Goal: Information Seeking & Learning: Check status

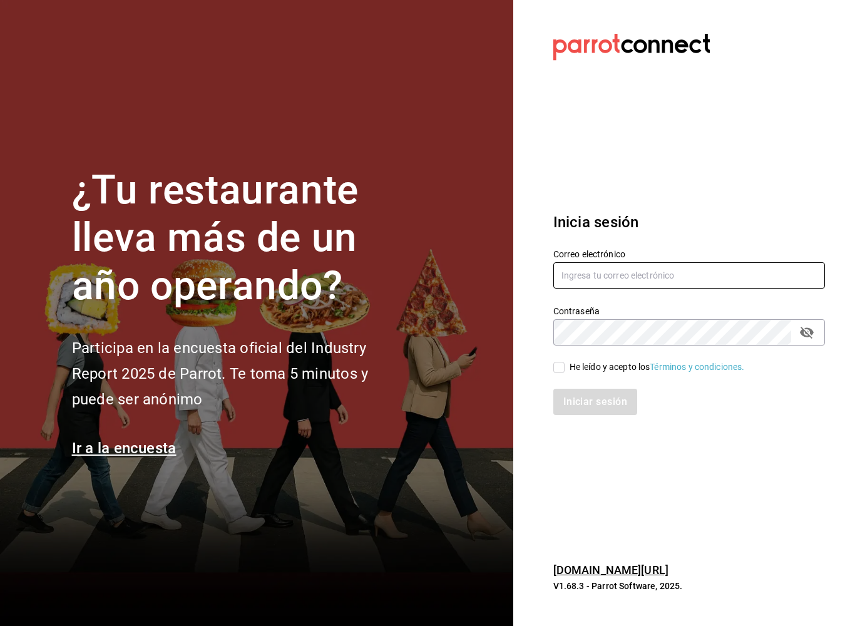
click at [666, 280] on input "text" at bounding box center [689, 275] width 272 height 26
type input "[EMAIL_ADDRESS][DOMAIN_NAME]"
click at [562, 366] on input "He leído y acepto los Términos y condiciones." at bounding box center [558, 367] width 11 height 11
checkbox input "true"
click at [609, 408] on button "Iniciar sesión" at bounding box center [595, 402] width 85 height 26
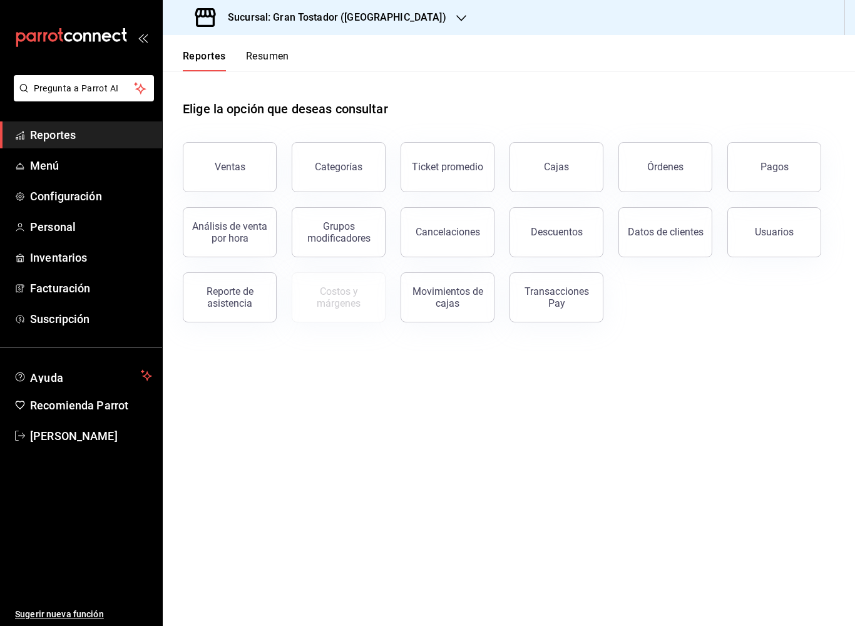
click at [227, 178] on button "Ventas" at bounding box center [230, 167] width 94 height 50
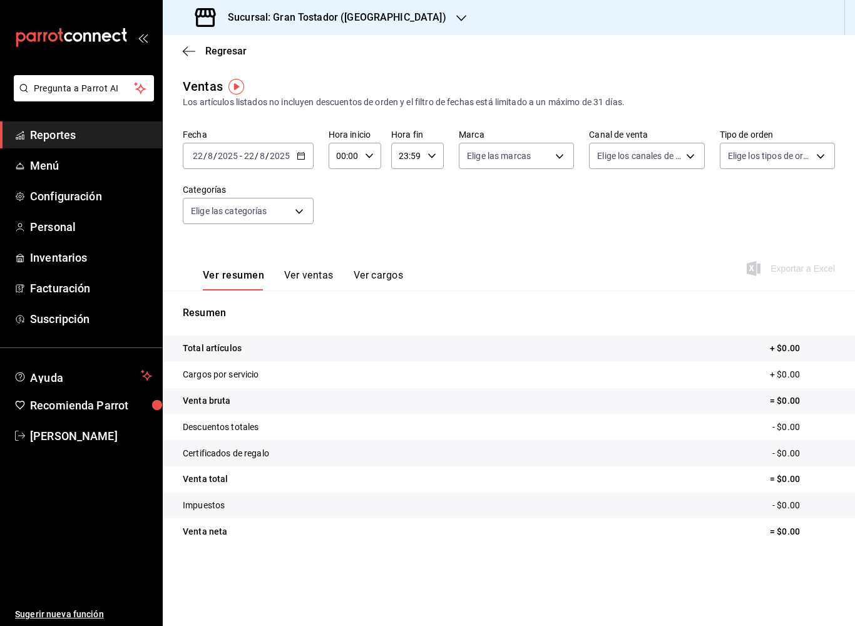
click at [289, 158] on input "2025" at bounding box center [279, 156] width 21 height 10
click at [252, 307] on span "Rango de fechas" at bounding box center [241, 306] width 97 height 13
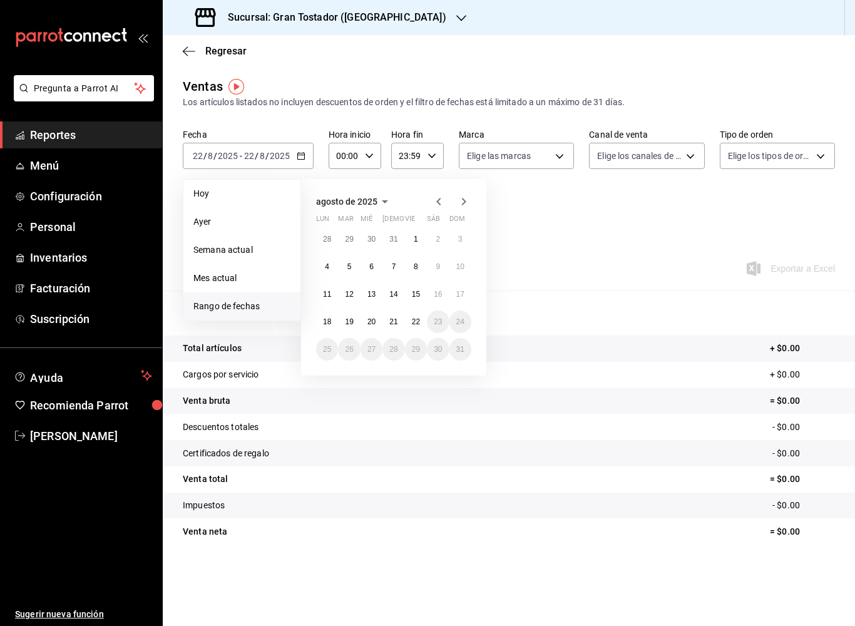
click at [440, 201] on icon "button" at bounding box center [438, 201] width 15 height 15
click at [356, 245] on button "1" at bounding box center [349, 244] width 22 height 23
click at [336, 325] on button "21" at bounding box center [327, 326] width 22 height 23
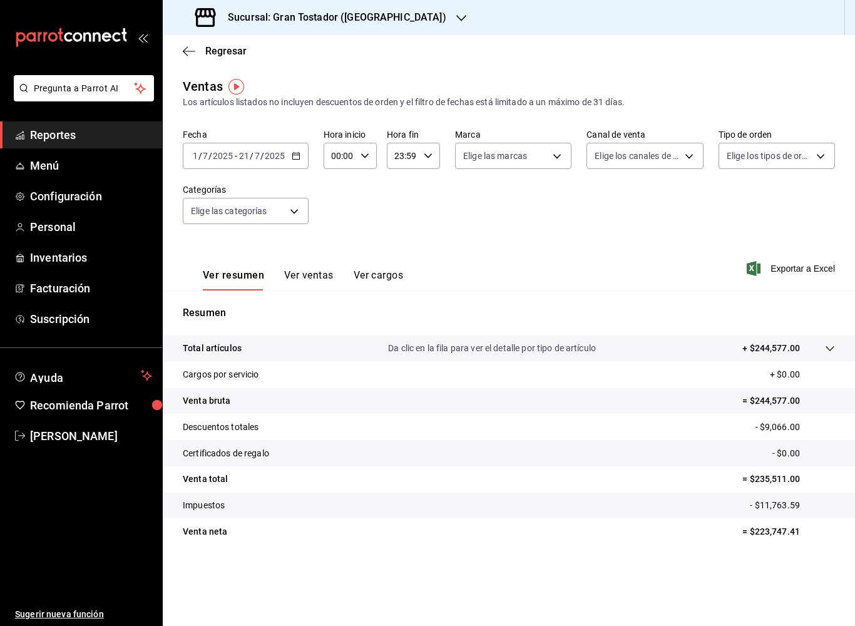
click at [312, 280] on button "Ver ventas" at bounding box center [308, 279] width 49 height 21
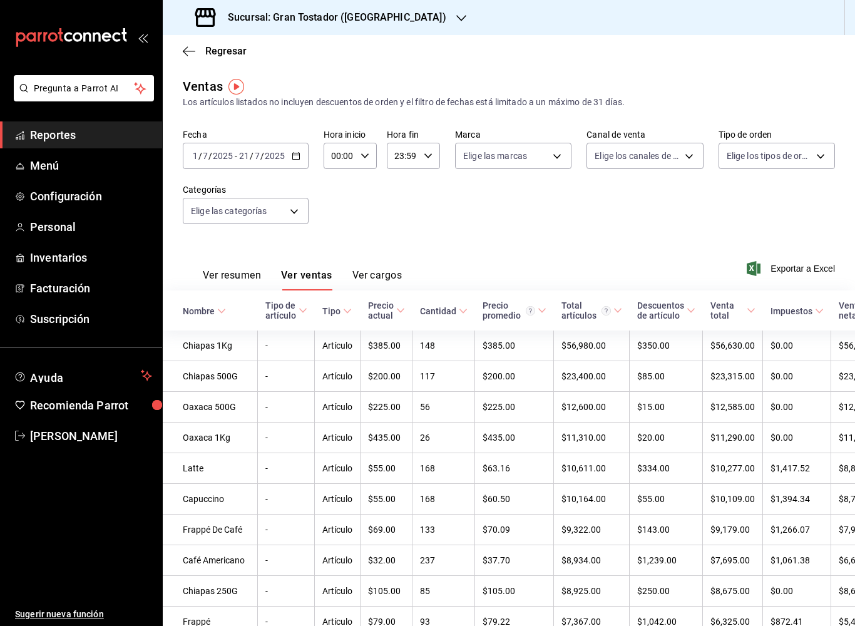
click at [372, 24] on h3 "Sucursal: Gran Tostador ([GEOGRAPHIC_DATA])" at bounding box center [332, 17] width 228 height 15
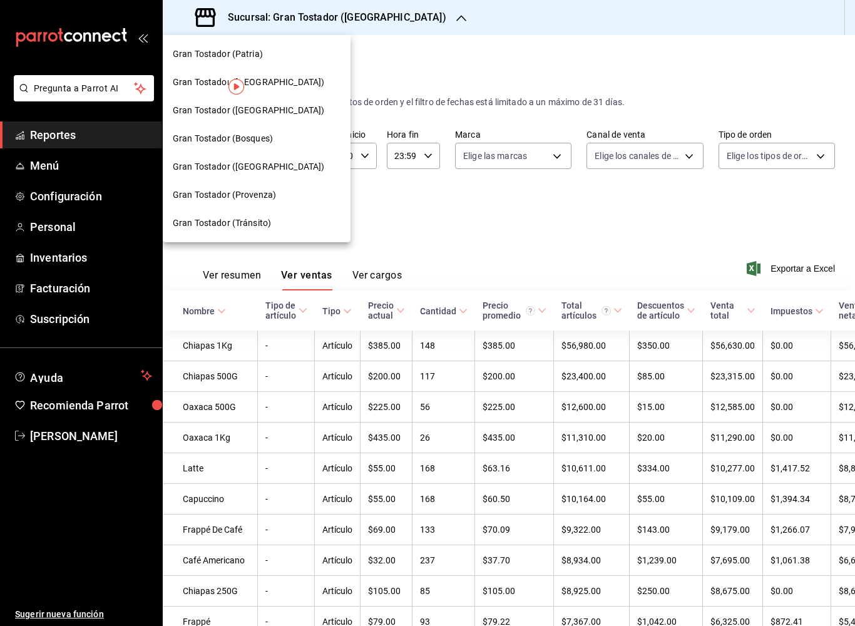
click at [799, 91] on div at bounding box center [427, 313] width 855 height 626
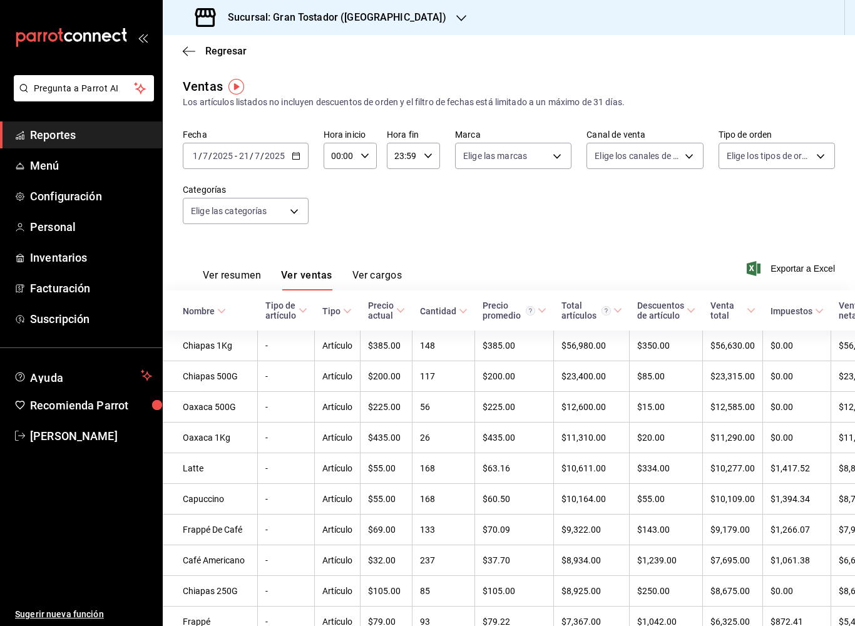
click at [351, 12] on h3 "Sucursal: Gran Tostador ([GEOGRAPHIC_DATA])" at bounding box center [332, 17] width 228 height 15
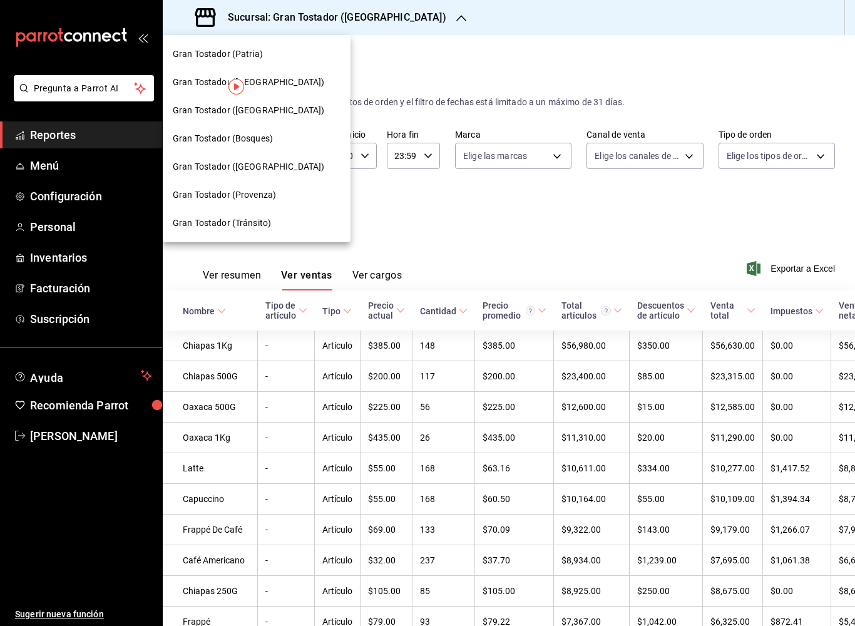
click at [696, 225] on div at bounding box center [427, 313] width 855 height 626
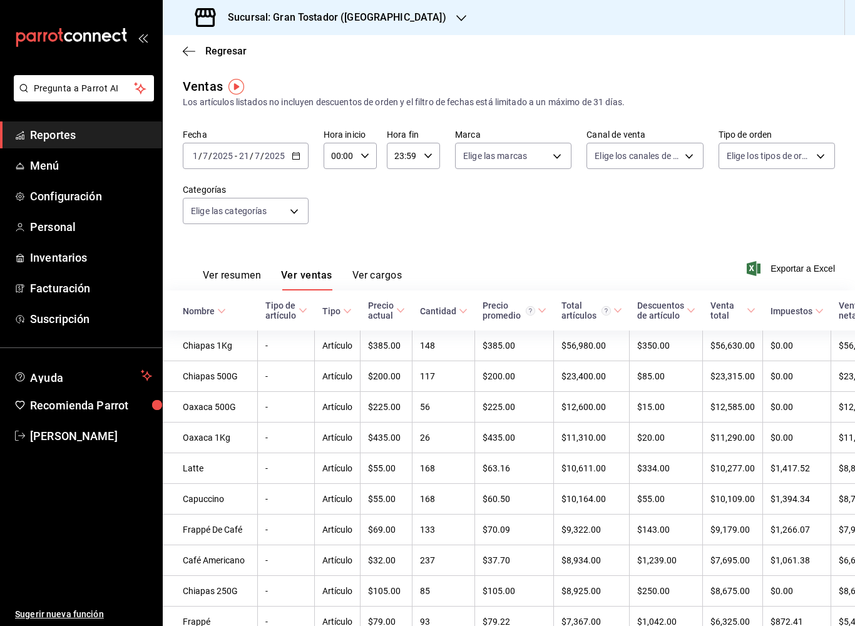
click at [293, 154] on icon "button" at bounding box center [296, 155] width 9 height 9
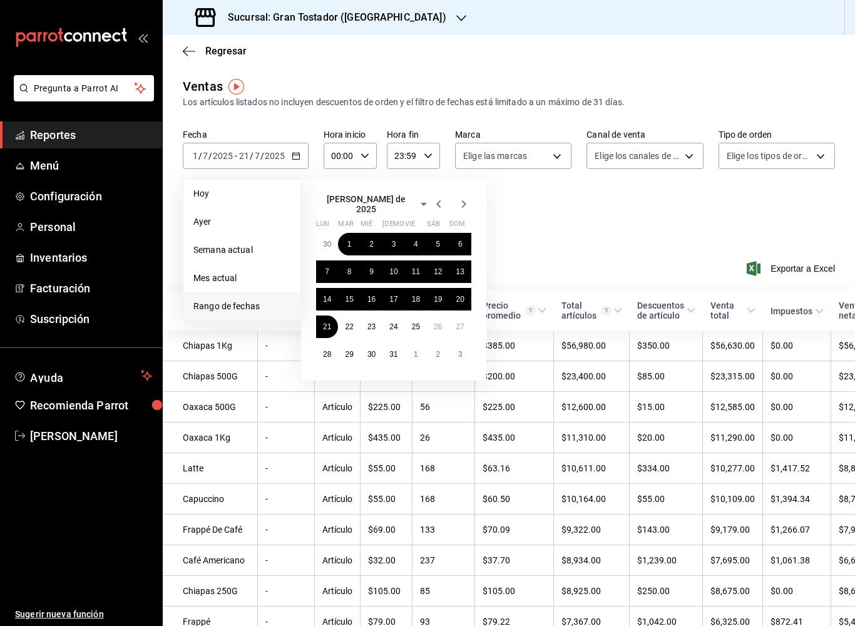
click at [589, 232] on div "Fecha [DATE] [DATE] - [DATE] [DATE] [PERSON_NAME] Semana actual Mes actual [GEO…" at bounding box center [509, 184] width 652 height 110
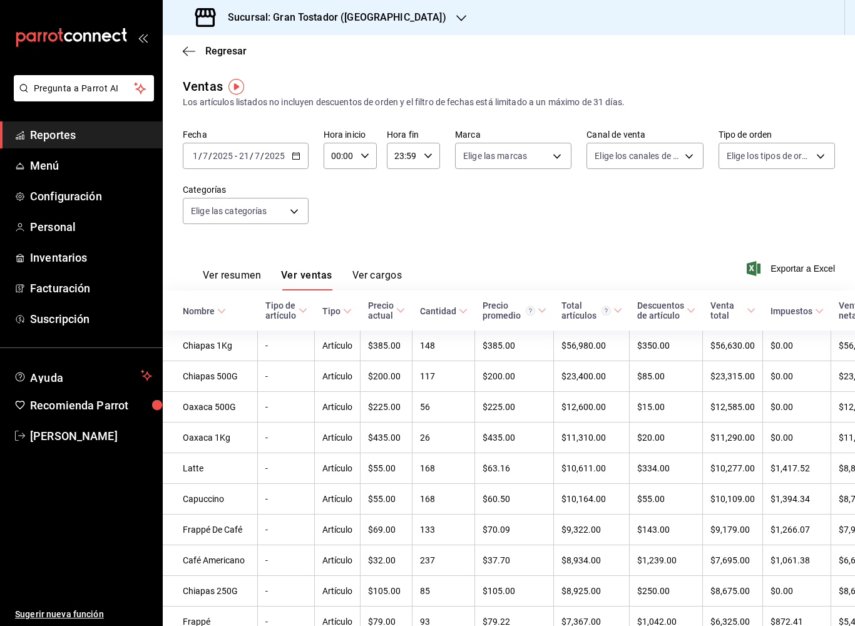
click at [456, 13] on icon "button" at bounding box center [461, 18] width 10 height 10
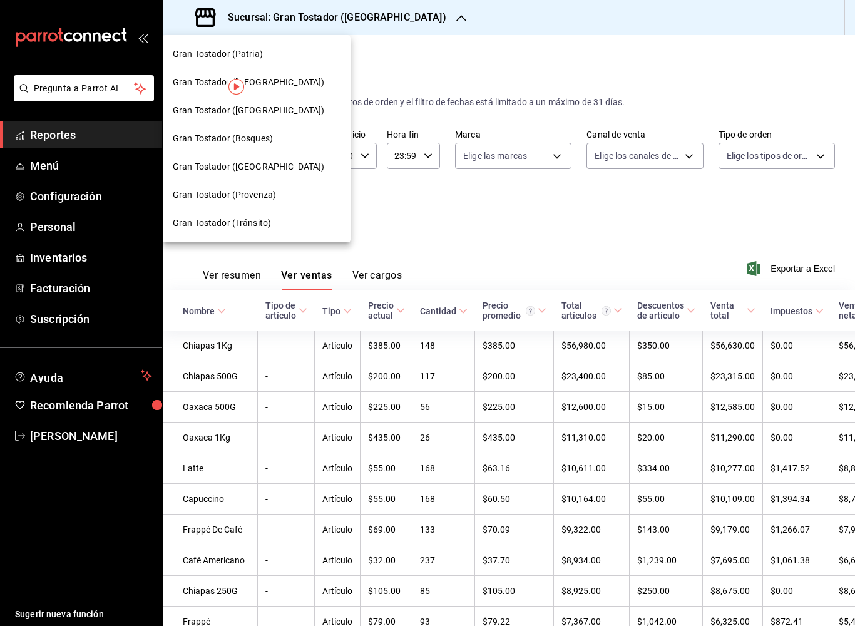
click at [256, 56] on span "Gran Tostador (Patria)" at bounding box center [218, 54] width 90 height 13
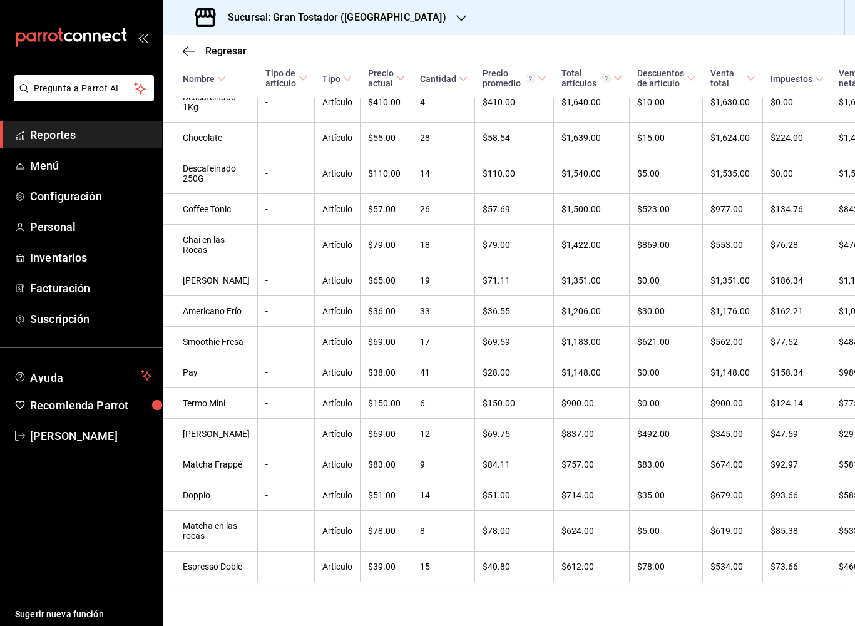
scroll to position [1087, 0]
click at [378, 13] on div "Sucursal: Gran Tostador ([GEOGRAPHIC_DATA])" at bounding box center [322, 17] width 298 height 35
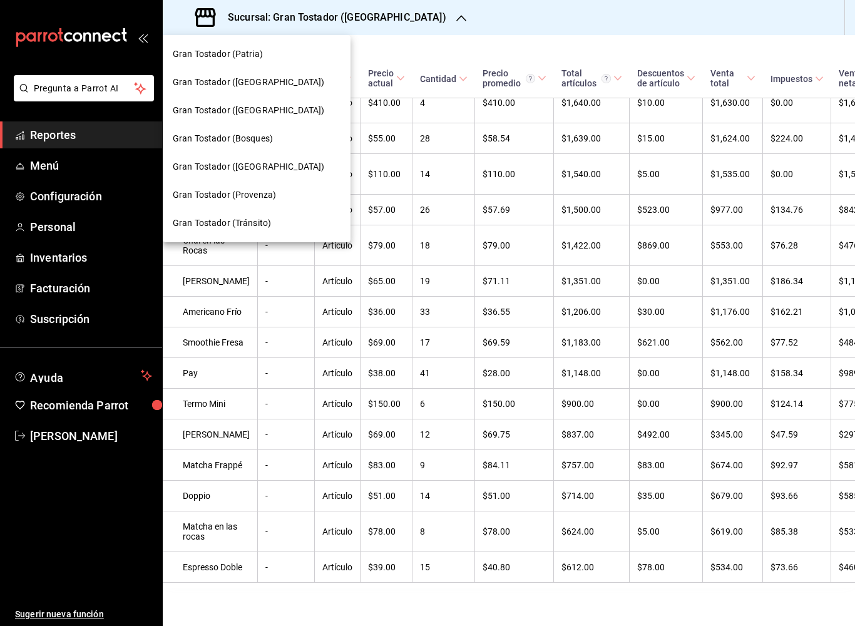
click at [284, 81] on span "Gran Tostador ([GEOGRAPHIC_DATA])" at bounding box center [248, 82] width 151 height 13
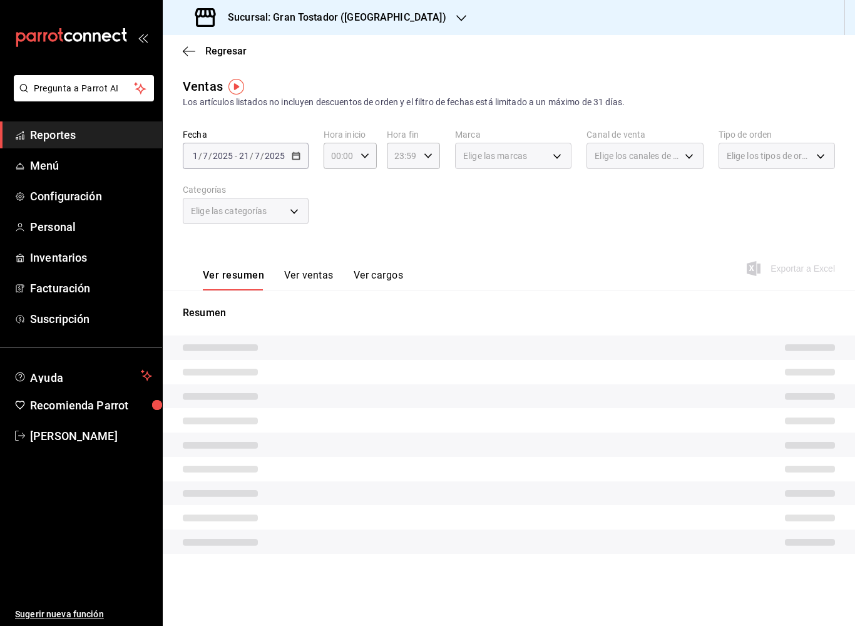
click at [317, 279] on button "Ver ventas" at bounding box center [308, 279] width 49 height 21
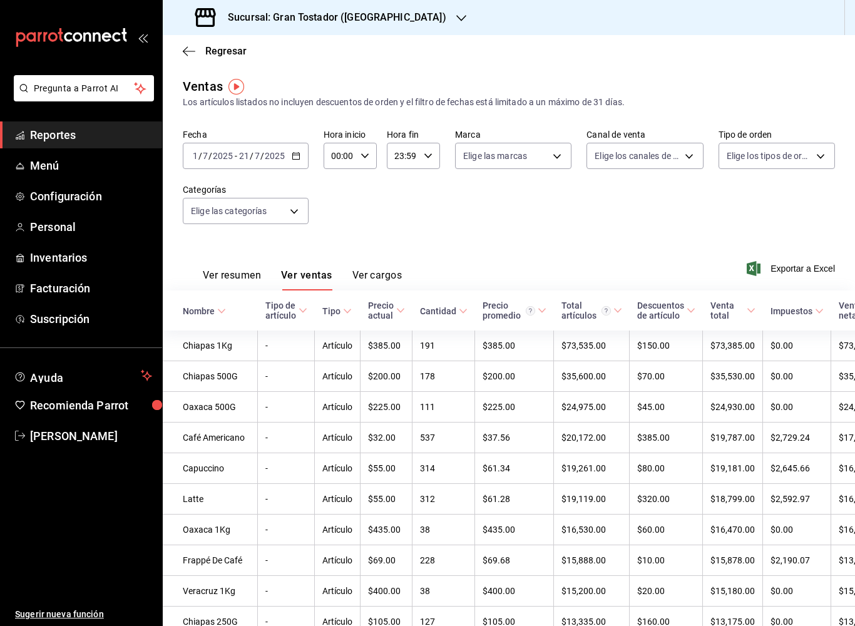
click at [408, 26] on div "Sucursal: Gran Tostador ([GEOGRAPHIC_DATA])" at bounding box center [322, 17] width 298 height 35
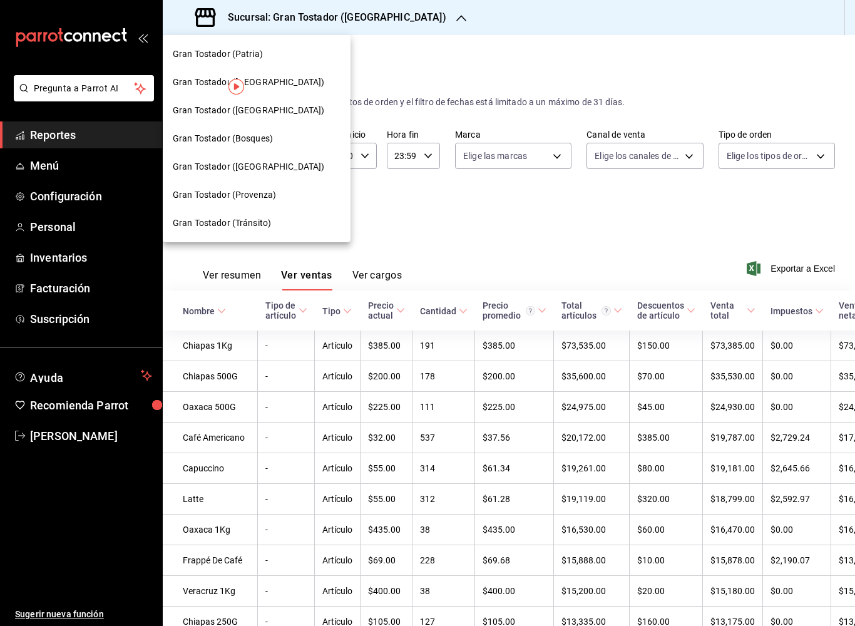
click at [255, 52] on span "Gran Tostador (Patria)" at bounding box center [218, 54] width 90 height 13
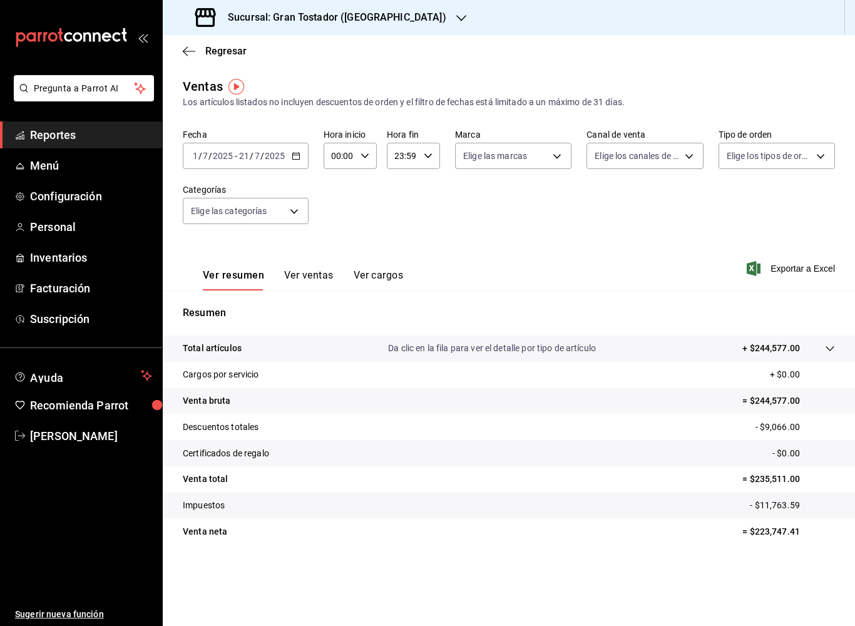
click at [315, 280] on button "Ver ventas" at bounding box center [308, 279] width 49 height 21
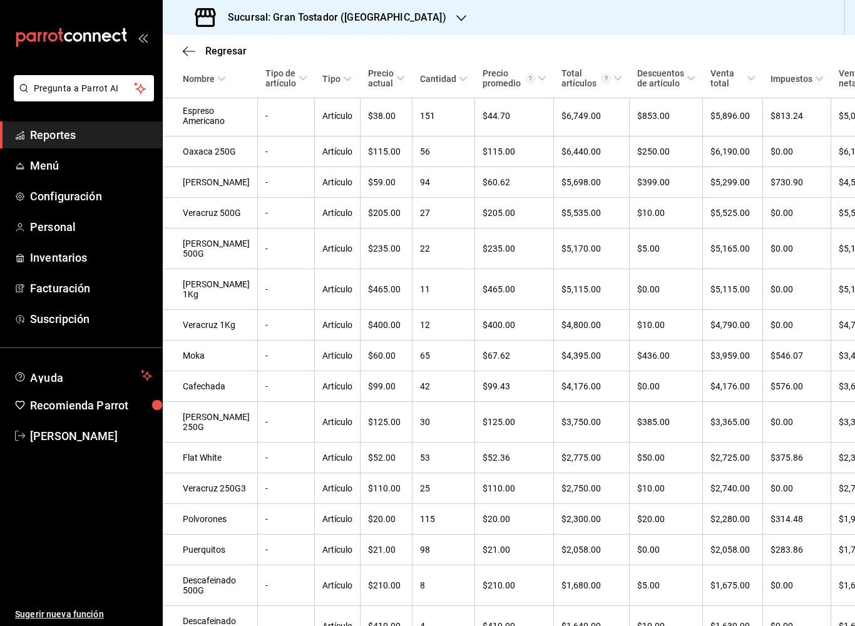
scroll to position [333, -1]
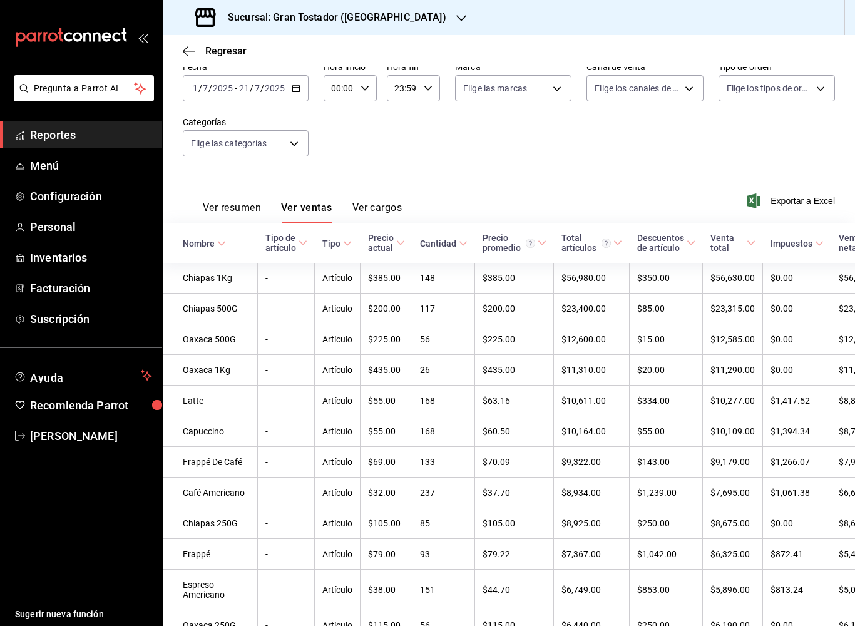
click at [366, 18] on h3 "Sucursal: Gran Tostador ([GEOGRAPHIC_DATA])" at bounding box center [332, 17] width 228 height 15
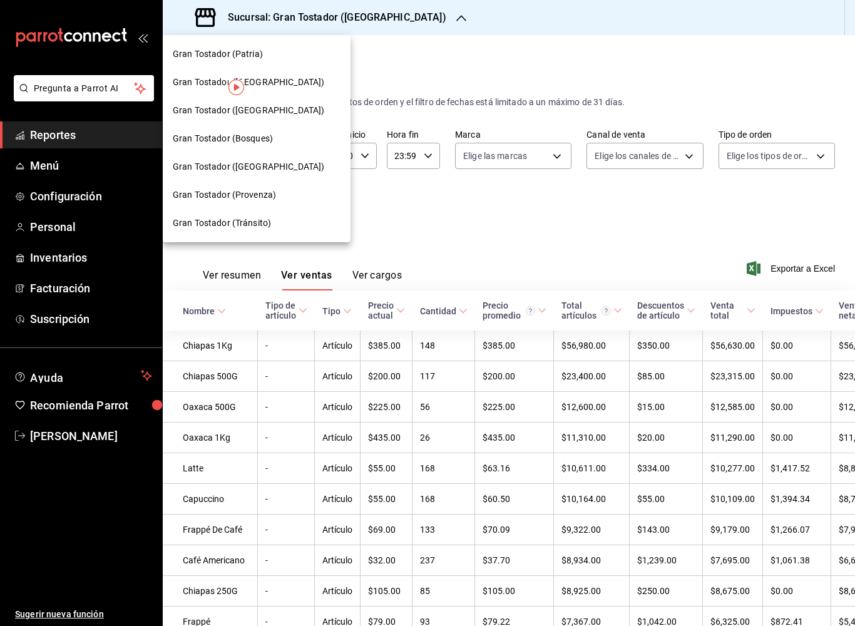
scroll to position [0, 0]
click at [273, 118] on div "Gran Tostador ([GEOGRAPHIC_DATA])" at bounding box center [257, 110] width 188 height 28
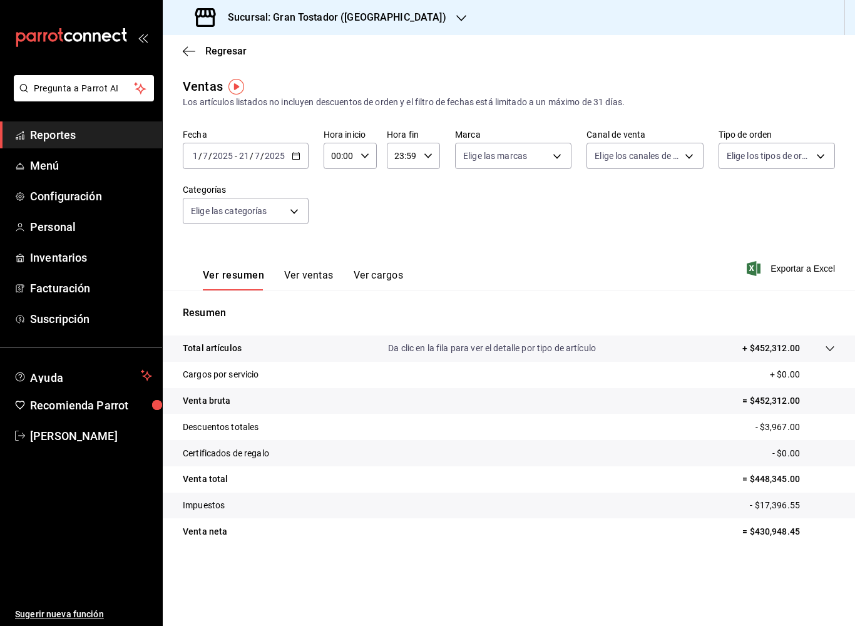
click at [317, 272] on button "Ver ventas" at bounding box center [308, 279] width 49 height 21
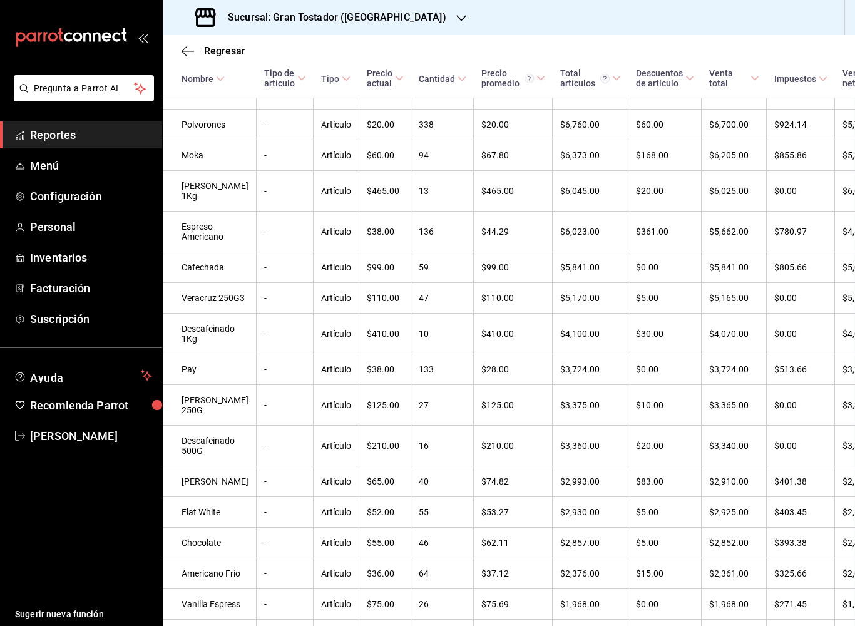
scroll to position [714, 0]
click at [387, 18] on h3 "Sucursal: Gran Tostador ([GEOGRAPHIC_DATA])" at bounding box center [332, 17] width 228 height 15
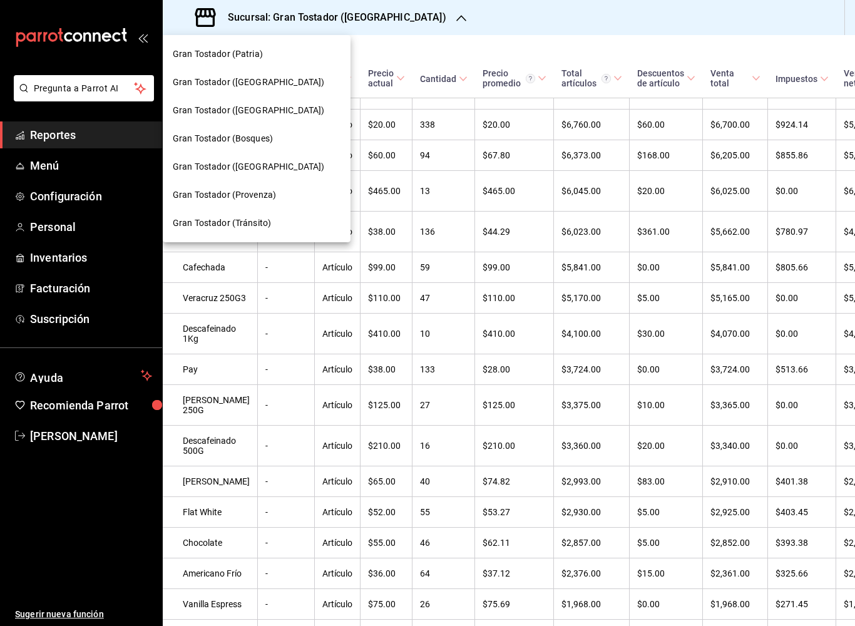
click at [259, 144] on span "Gran Tostador (Bosques)" at bounding box center [223, 138] width 100 height 13
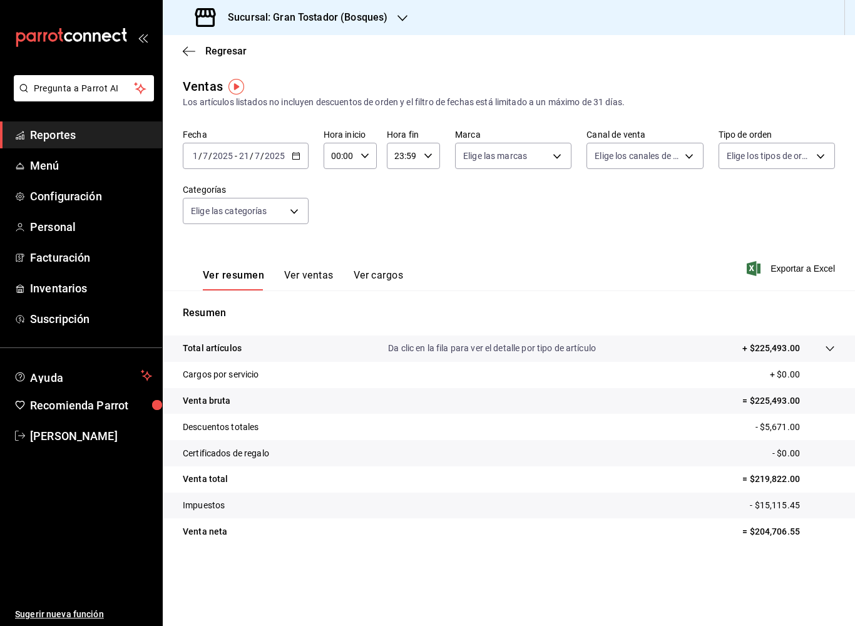
click at [315, 281] on button "Ver ventas" at bounding box center [308, 279] width 49 height 21
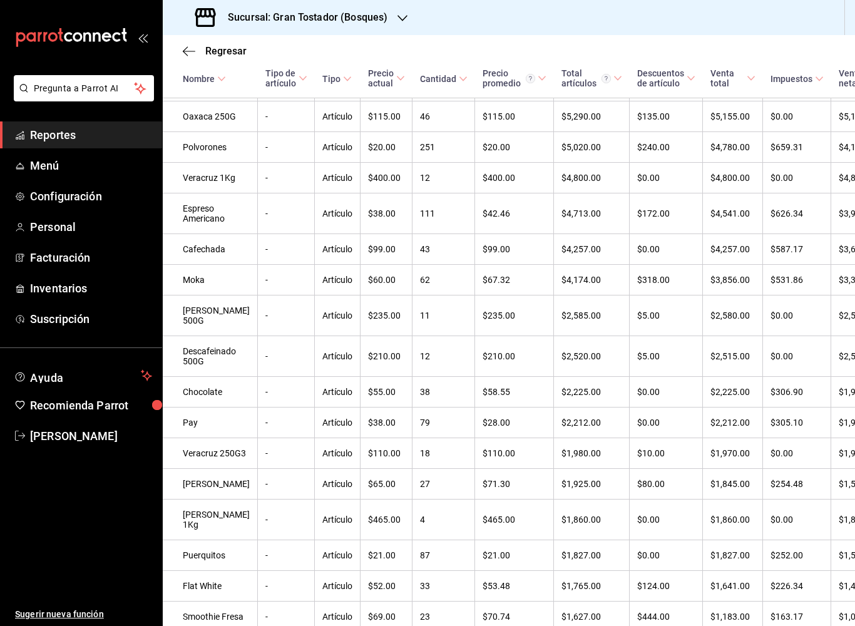
scroll to position [621, 0]
click at [629, 193] on td "$0.00" at bounding box center [665, 177] width 73 height 31
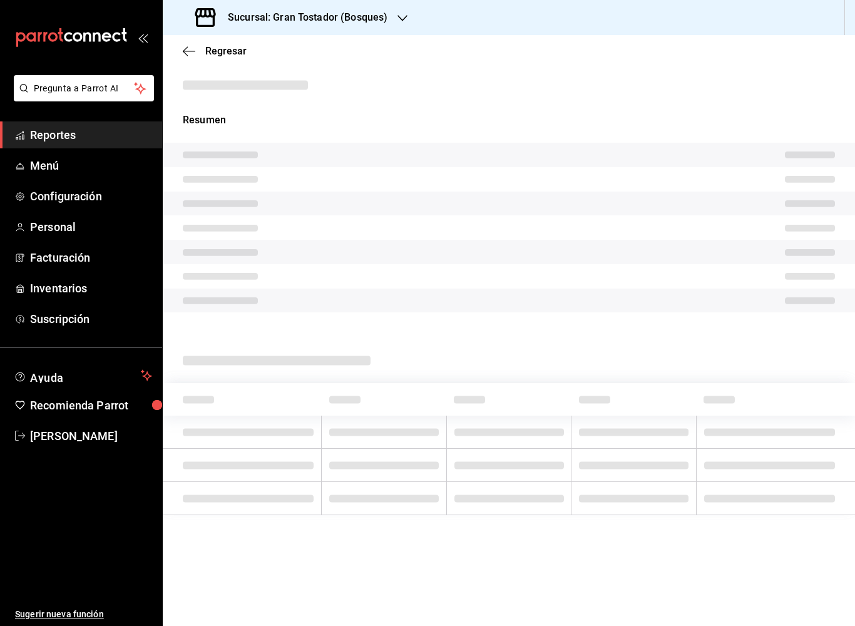
click at [188, 53] on icon "button" at bounding box center [189, 51] width 13 height 11
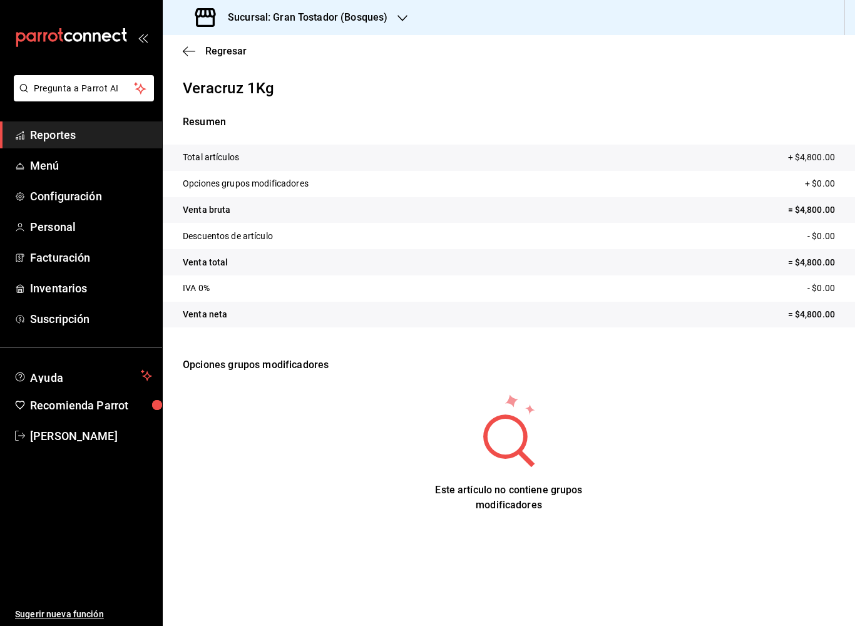
click at [190, 53] on icon "button" at bounding box center [189, 51] width 13 height 11
click at [195, 51] on icon "button" at bounding box center [189, 51] width 13 height 1
click at [236, 49] on span "Regresar" at bounding box center [225, 51] width 41 height 12
click at [196, 53] on span "Regresar" at bounding box center [215, 51] width 64 height 12
click at [372, 19] on h3 "Sucursal: Gran Tostador (Bosques)" at bounding box center [303, 17] width 170 height 15
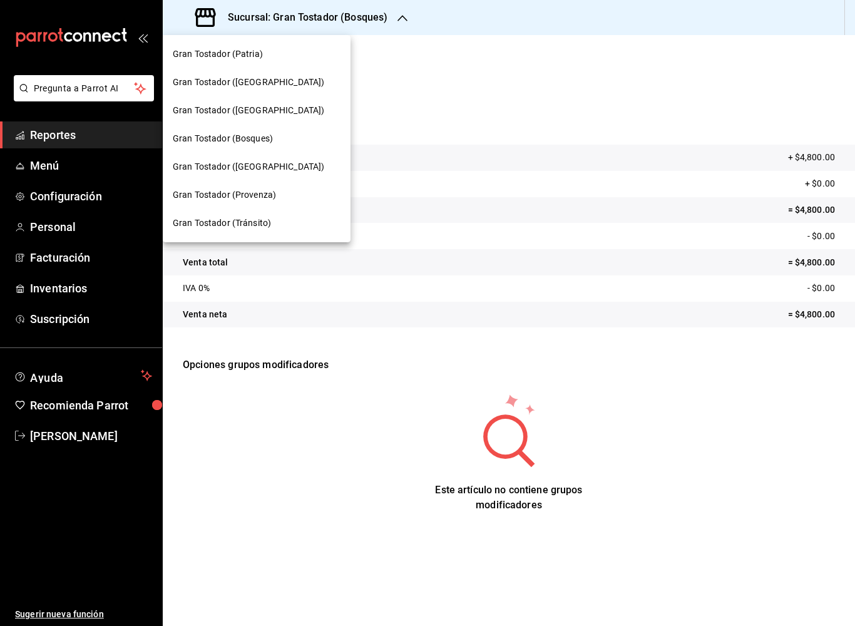
click at [263, 172] on span "Gran Tostador ([GEOGRAPHIC_DATA])" at bounding box center [248, 166] width 151 height 13
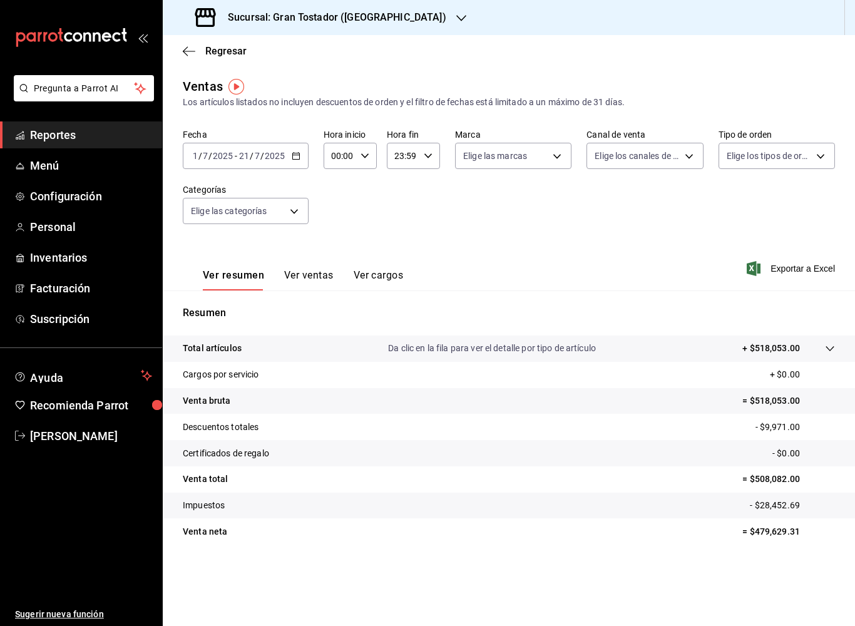
click at [318, 274] on button "Ver ventas" at bounding box center [308, 279] width 49 height 21
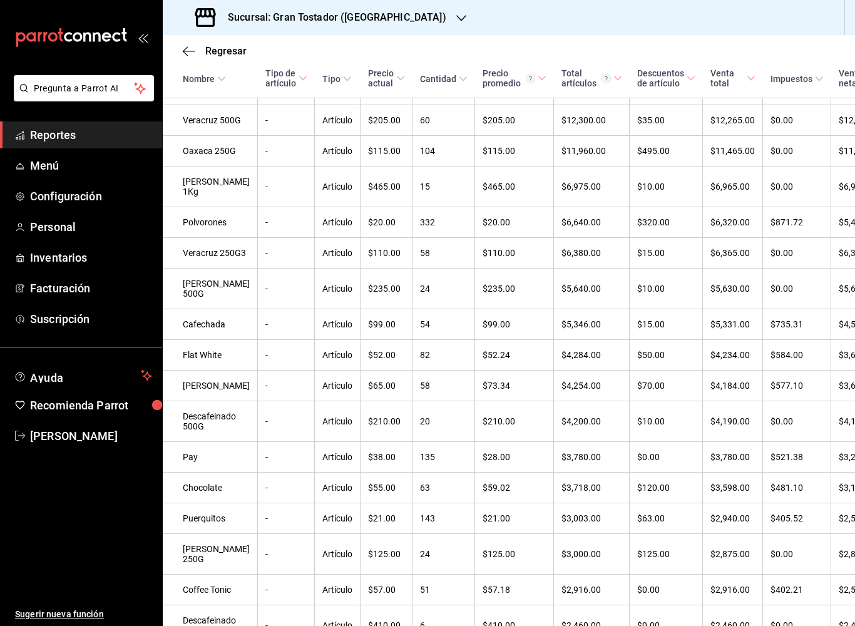
scroll to position [689, 0]
click at [396, 22] on div "Sucursal: Gran Tostador ([GEOGRAPHIC_DATA])" at bounding box center [322, 17] width 298 height 35
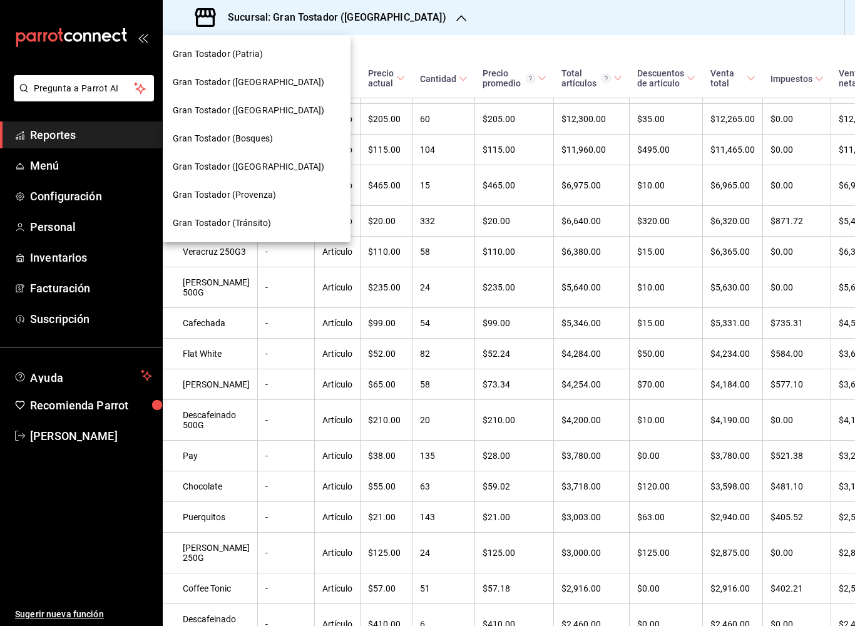
click at [262, 194] on span "Gran Tostador (Provenza)" at bounding box center [224, 194] width 103 height 13
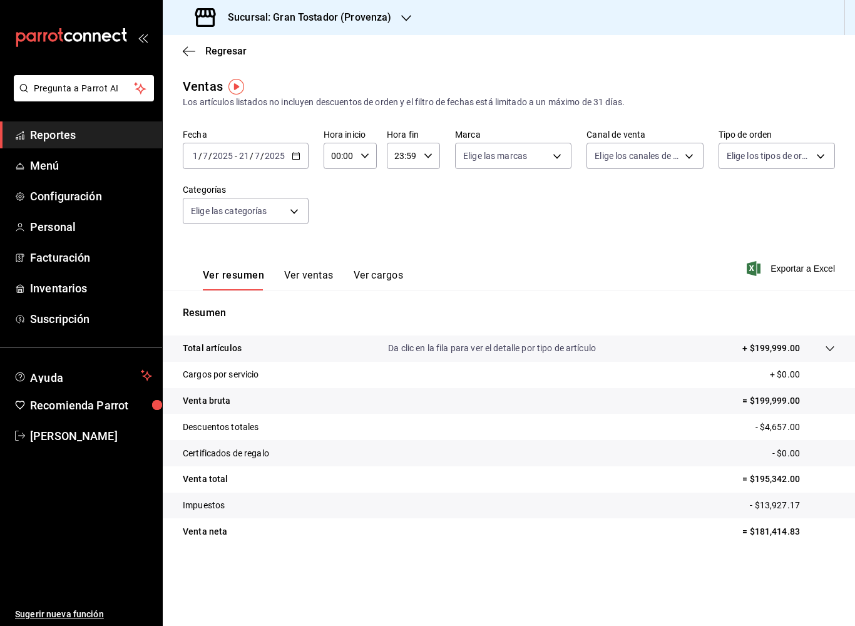
click at [315, 270] on button "Ver ventas" at bounding box center [308, 279] width 49 height 21
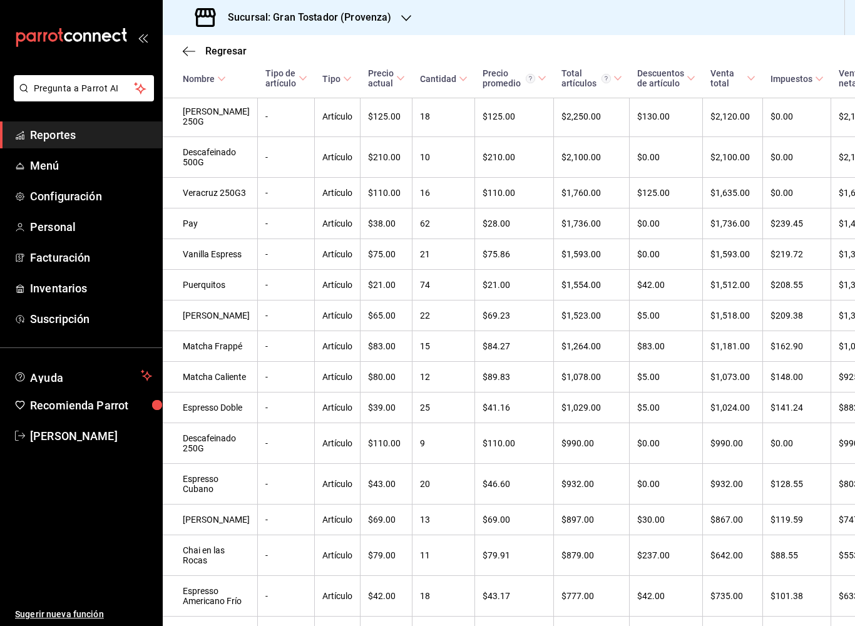
scroll to position [992, 0]
click at [384, 18] on h3 "Sucursal: Gran Tostador (Provenza)" at bounding box center [304, 17] width 173 height 15
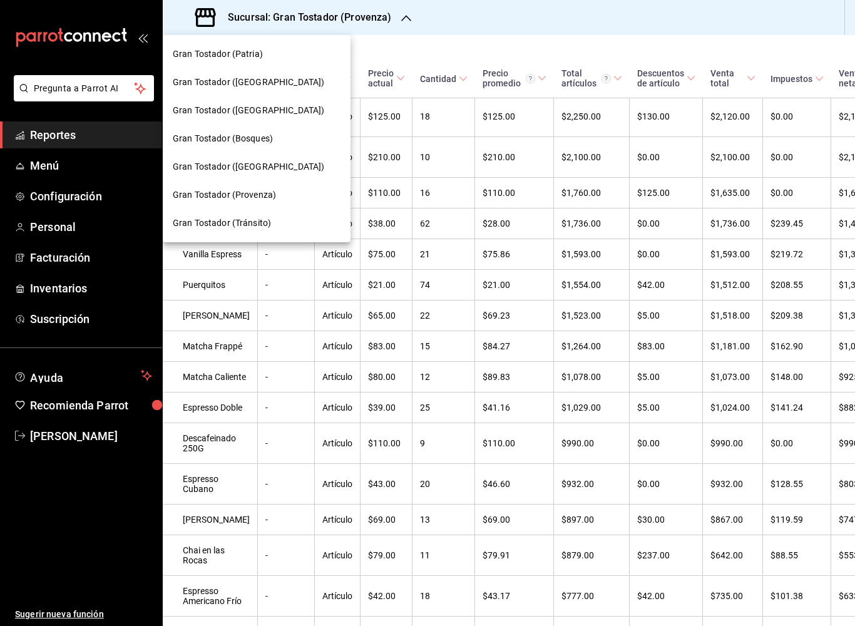
click at [261, 226] on span "Gran Tostador (Tránsito)" at bounding box center [222, 222] width 98 height 13
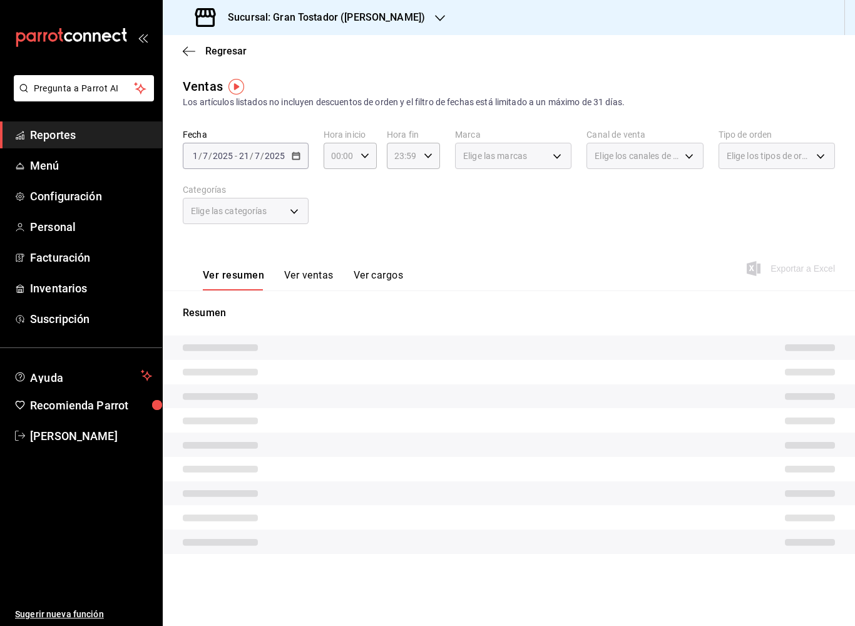
click at [316, 287] on button "Ver ventas" at bounding box center [308, 279] width 49 height 21
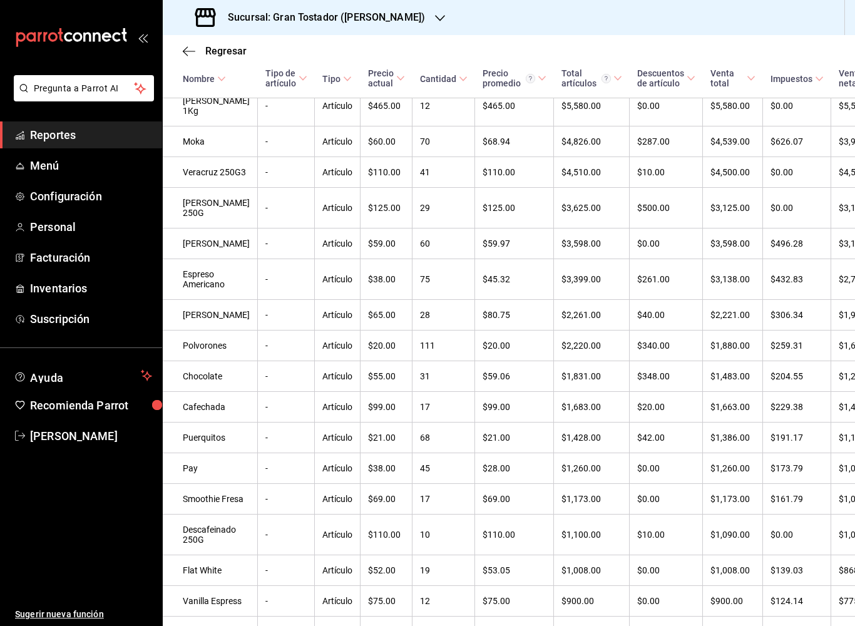
scroll to position [706, 0]
click at [363, 13] on h3 "Sucursal: Gran Tostador ([PERSON_NAME])" at bounding box center [321, 17] width 207 height 15
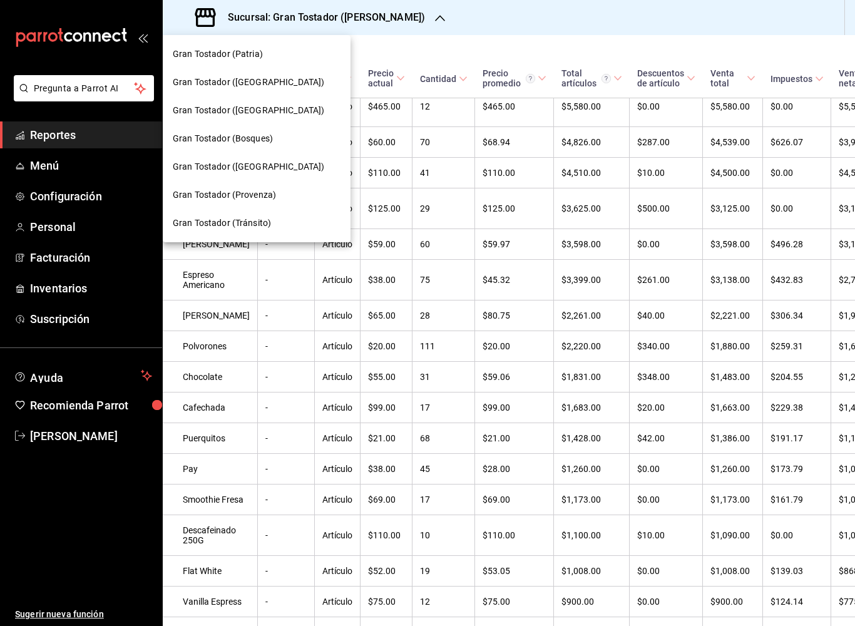
click at [272, 81] on span "Gran Tostador ([GEOGRAPHIC_DATA])" at bounding box center [248, 82] width 151 height 13
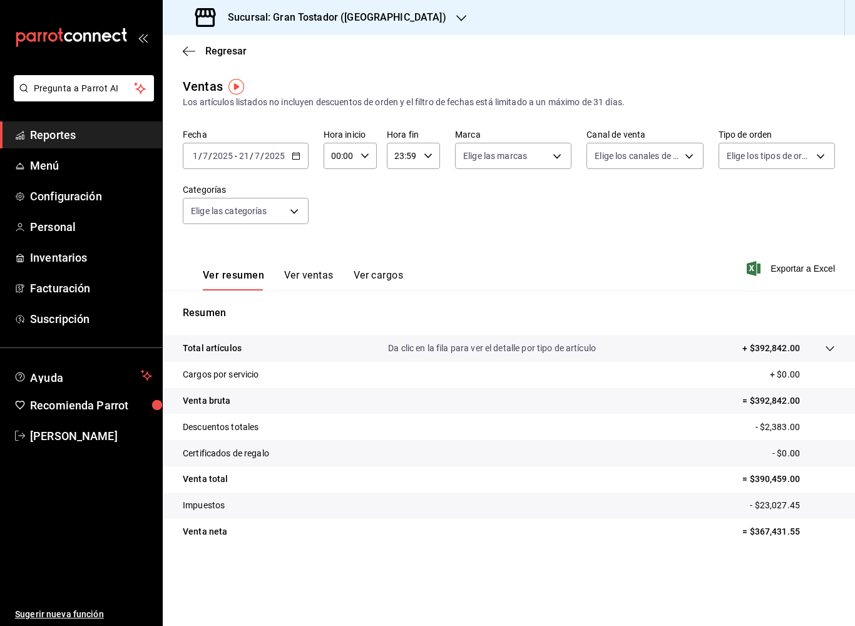
click at [313, 271] on button "Ver ventas" at bounding box center [308, 279] width 49 height 21
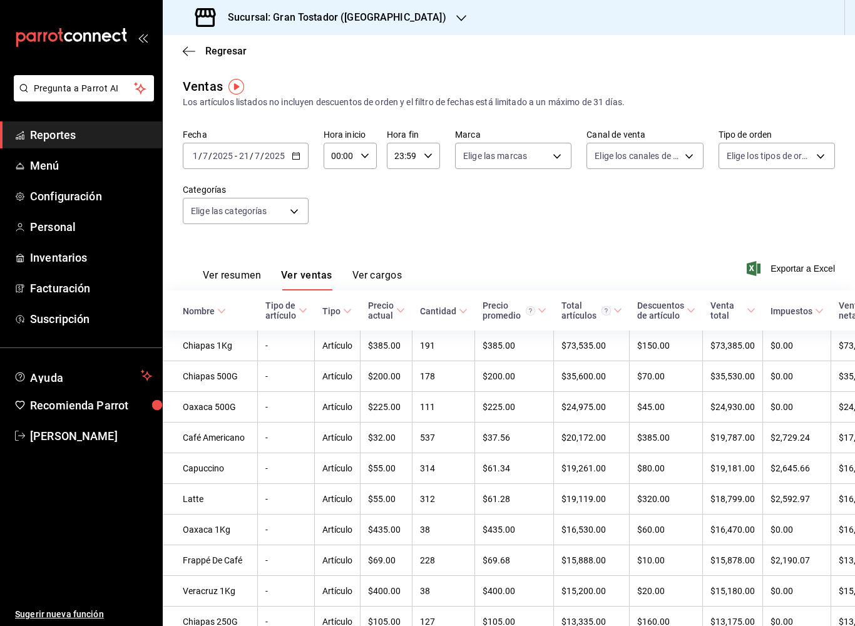
click at [285, 151] on div "[DATE] [DATE]" at bounding box center [261, 156] width 49 height 10
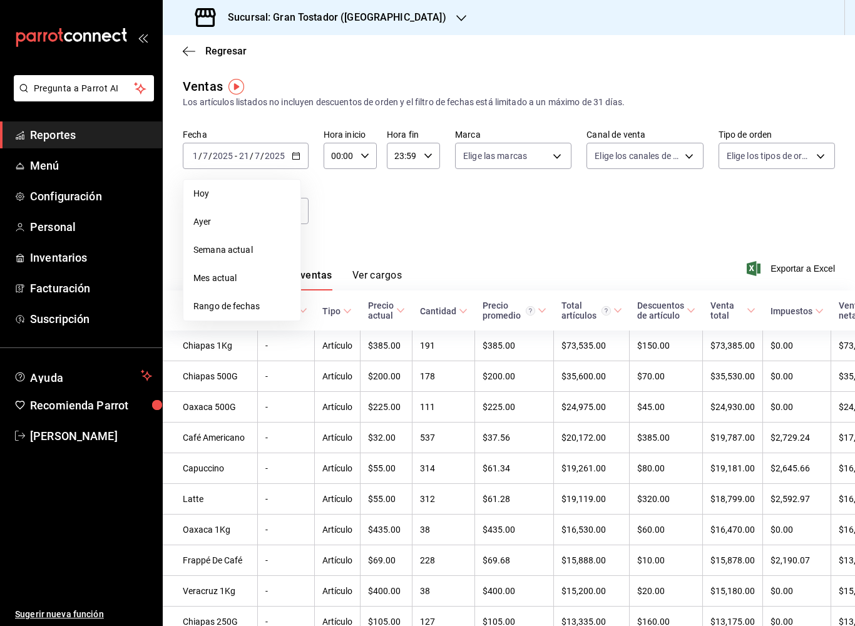
click at [249, 305] on span "Rango de fechas" at bounding box center [241, 306] width 97 height 13
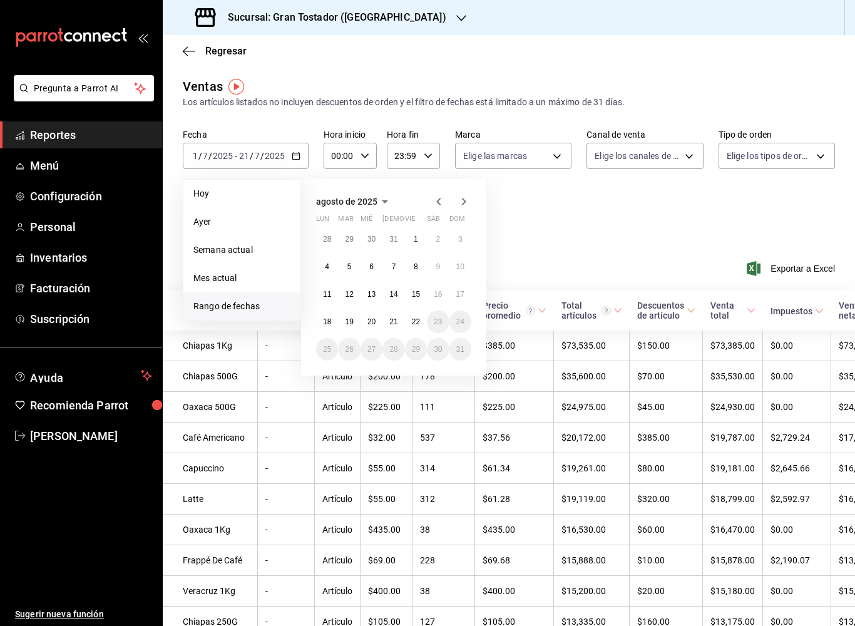
click at [417, 243] on abbr "1" at bounding box center [416, 239] width 4 height 9
click at [403, 322] on button "21" at bounding box center [393, 321] width 22 height 23
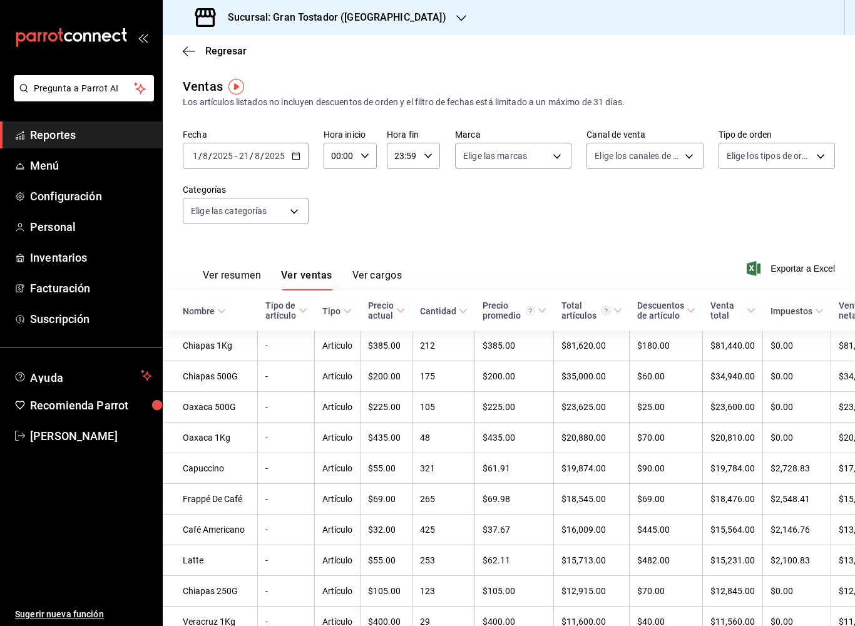
click at [397, 6] on div "Sucursal: Gran Tostador ([GEOGRAPHIC_DATA])" at bounding box center [322, 17] width 298 height 35
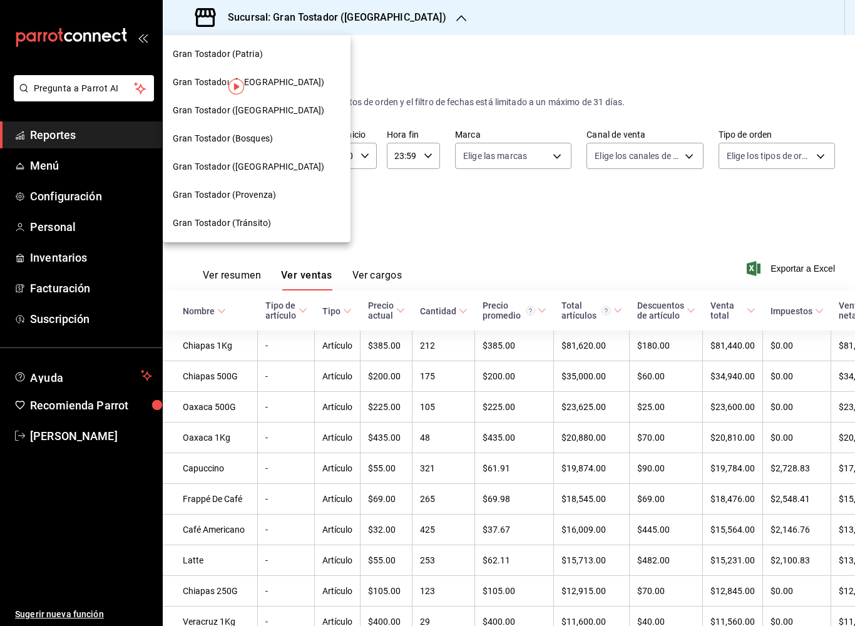
click at [402, 13] on div at bounding box center [427, 313] width 855 height 626
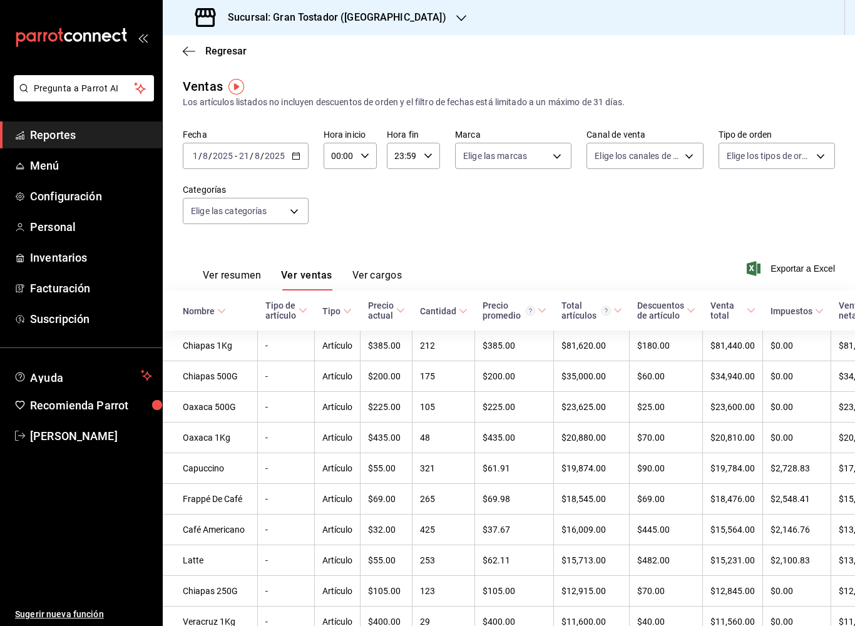
click at [396, 24] on h3 "Sucursal: Gran Tostador ([GEOGRAPHIC_DATA])" at bounding box center [332, 17] width 228 height 15
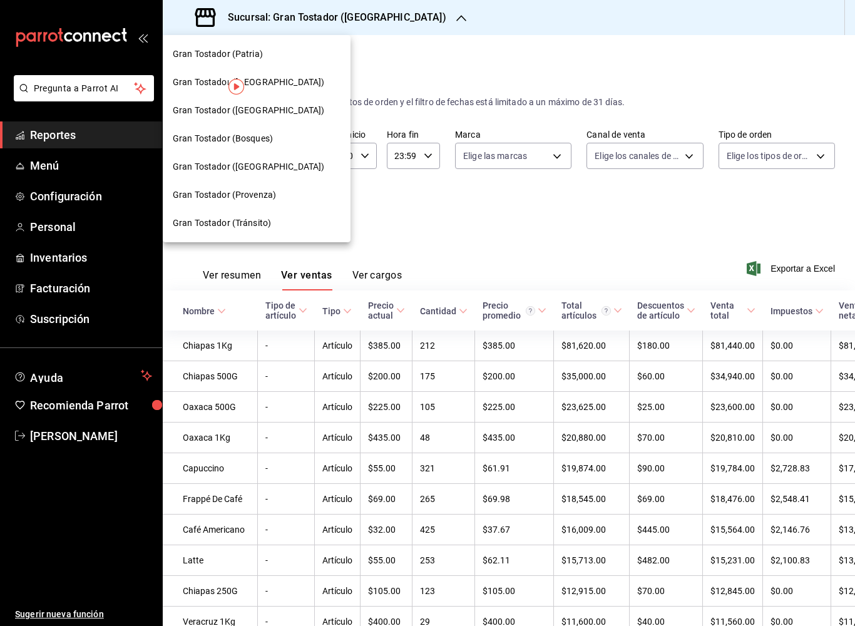
click at [531, 258] on div at bounding box center [427, 313] width 855 height 626
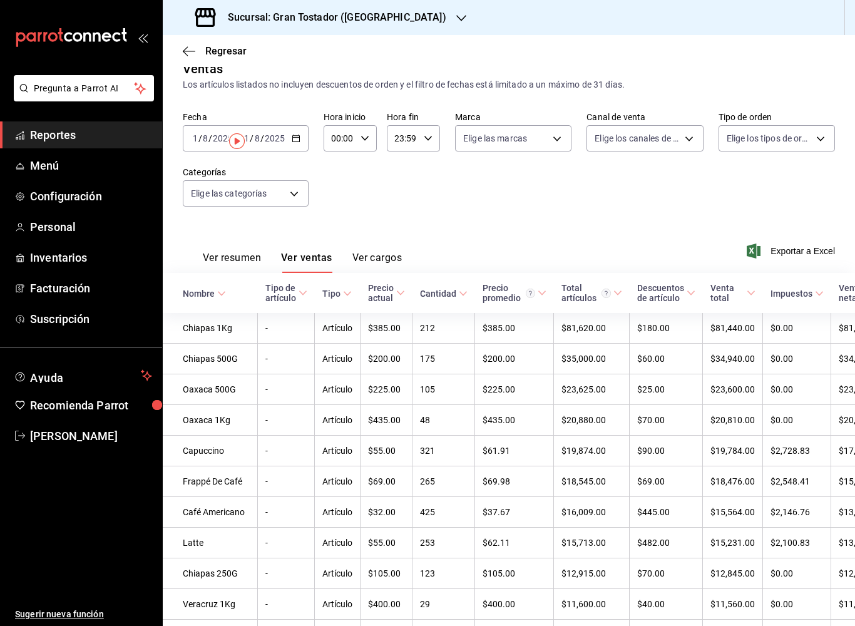
scroll to position [-54, -1]
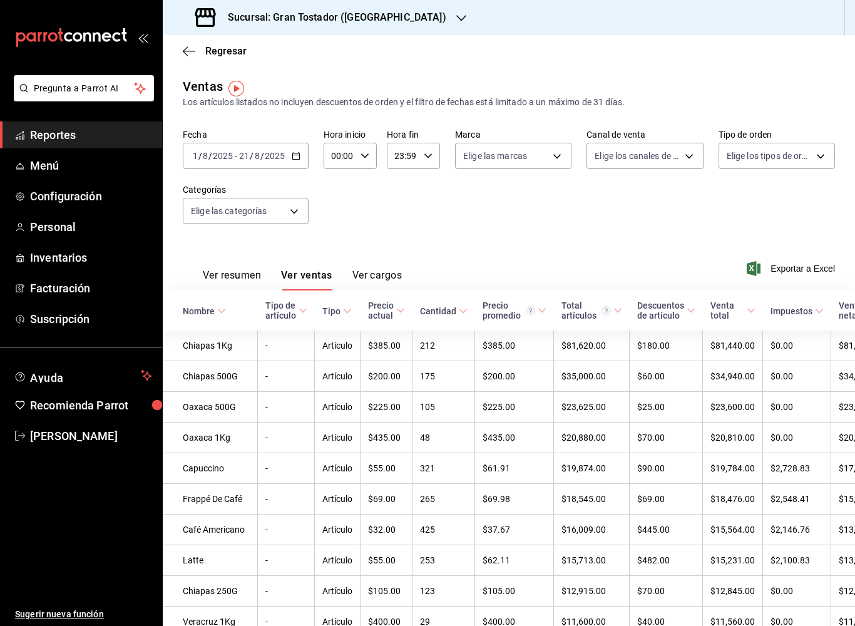
click at [411, 23] on div "Sucursal: Gran Tostador ([GEOGRAPHIC_DATA])" at bounding box center [322, 17] width 298 height 35
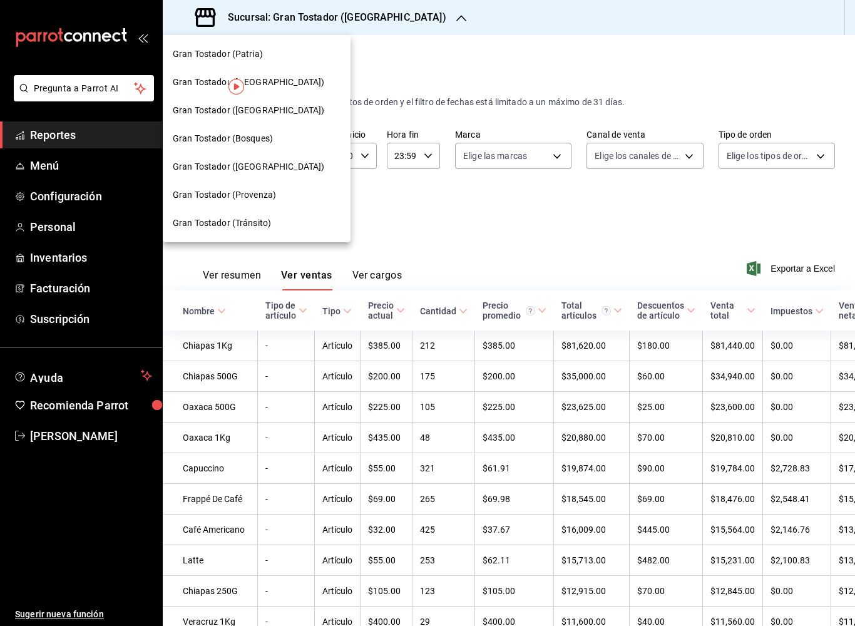
click at [260, 57] on span "Gran Tostador (Patria)" at bounding box center [218, 54] width 90 height 13
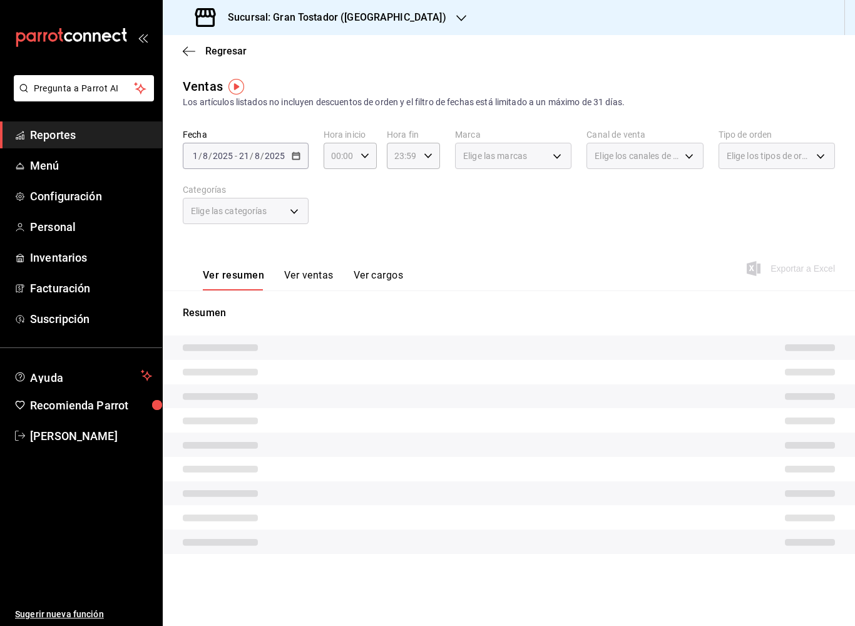
click at [320, 279] on button "Ver ventas" at bounding box center [308, 279] width 49 height 21
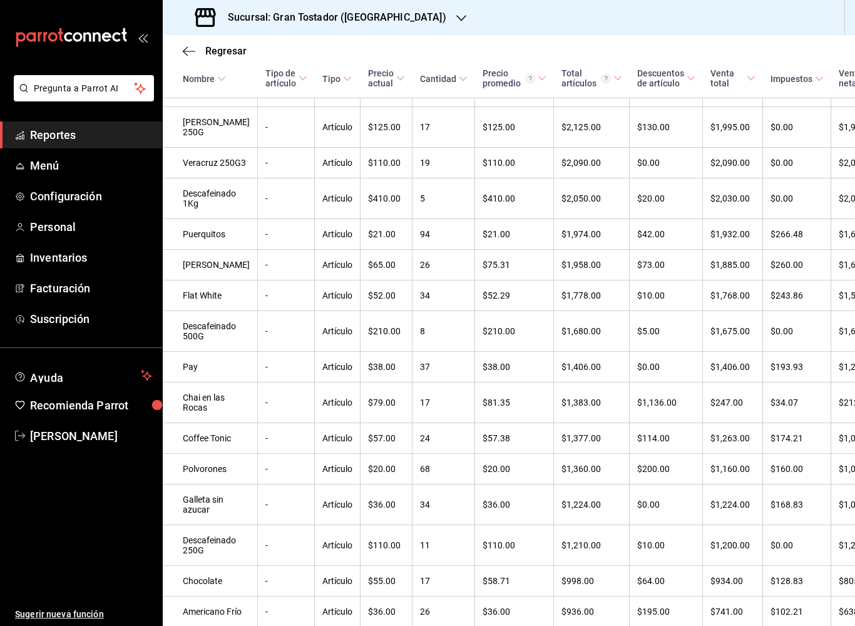
scroll to position [859, 0]
click at [373, 17] on h3 "Sucursal: Gran Tostador ([GEOGRAPHIC_DATA])" at bounding box center [332, 17] width 228 height 15
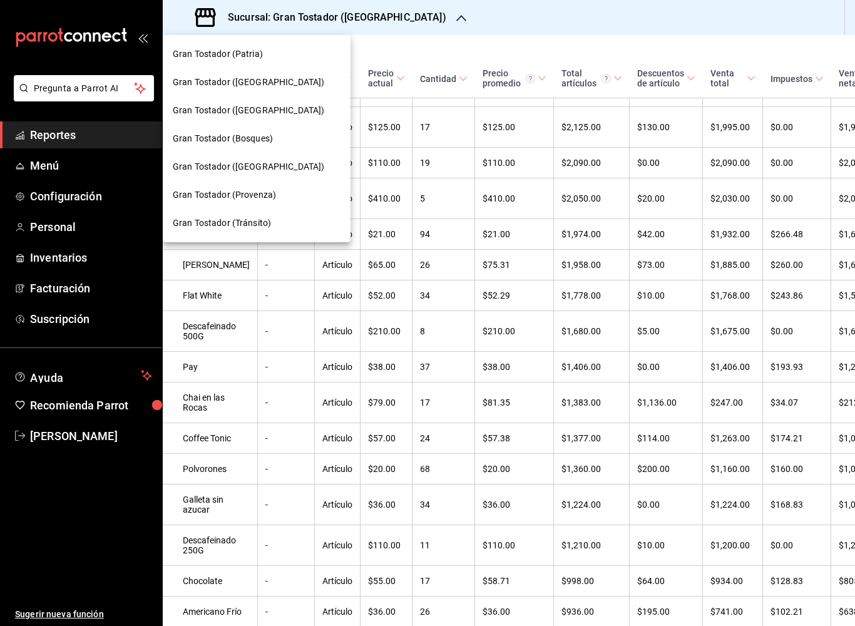
click at [267, 116] on span "Gran Tostador ([GEOGRAPHIC_DATA])" at bounding box center [248, 110] width 151 height 13
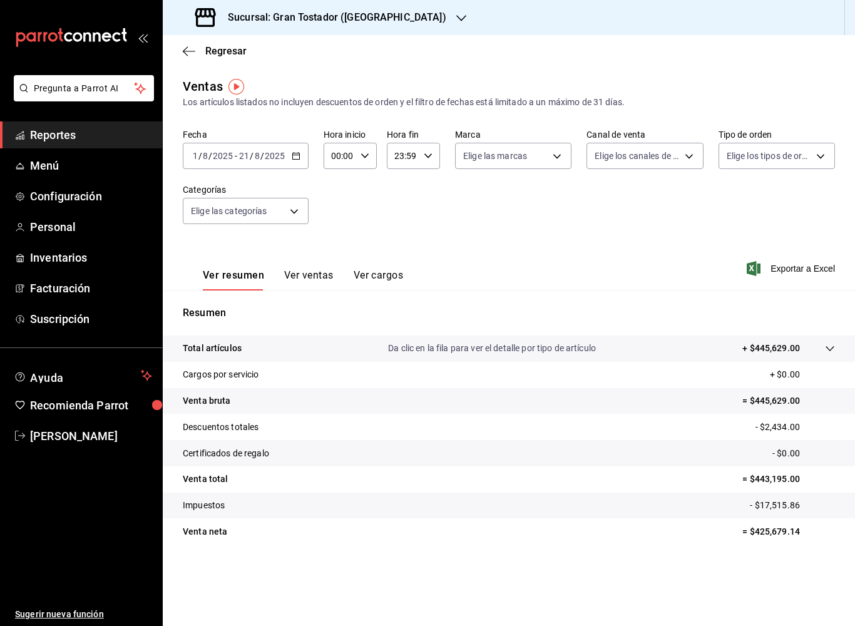
click at [313, 272] on button "Ver ventas" at bounding box center [308, 279] width 49 height 21
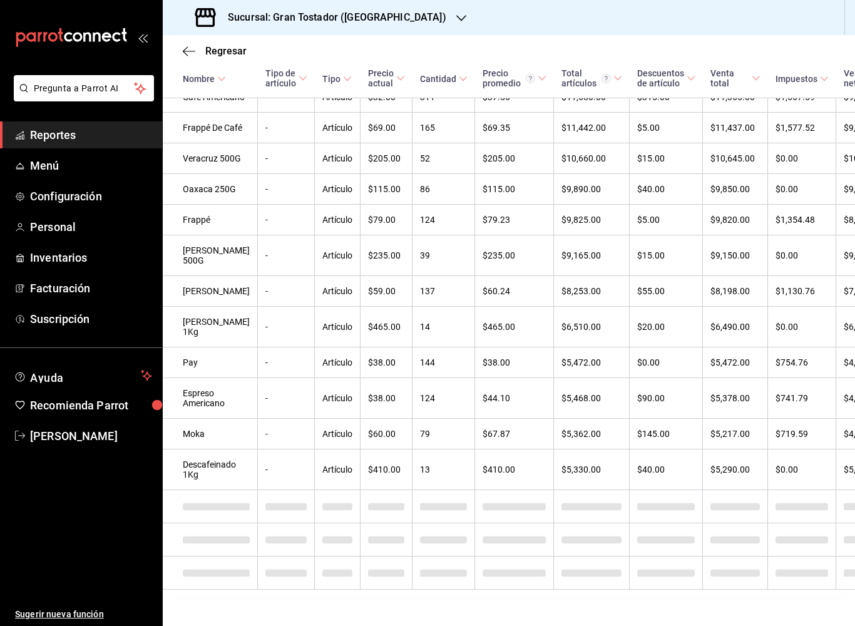
scroll to position [517, 0]
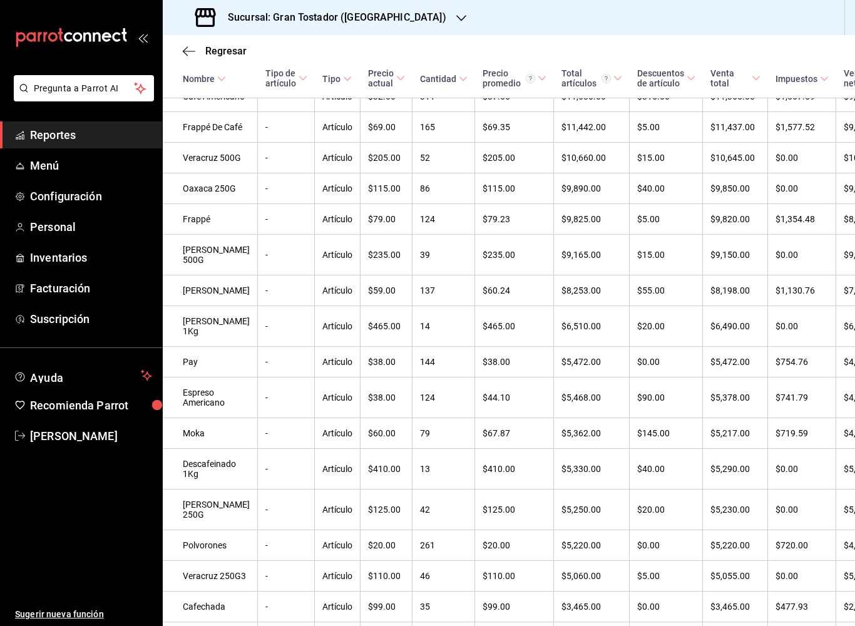
click at [379, 15] on h3 "Sucursal: Gran Tostador ([GEOGRAPHIC_DATA])" at bounding box center [332, 17] width 228 height 15
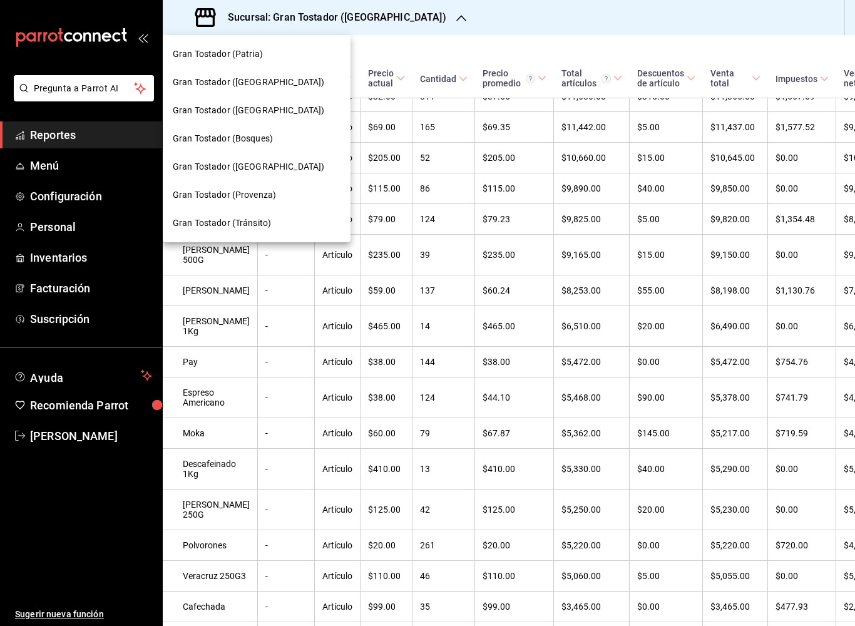
click at [267, 146] on div "Gran Tostador (Bosques)" at bounding box center [257, 138] width 188 height 28
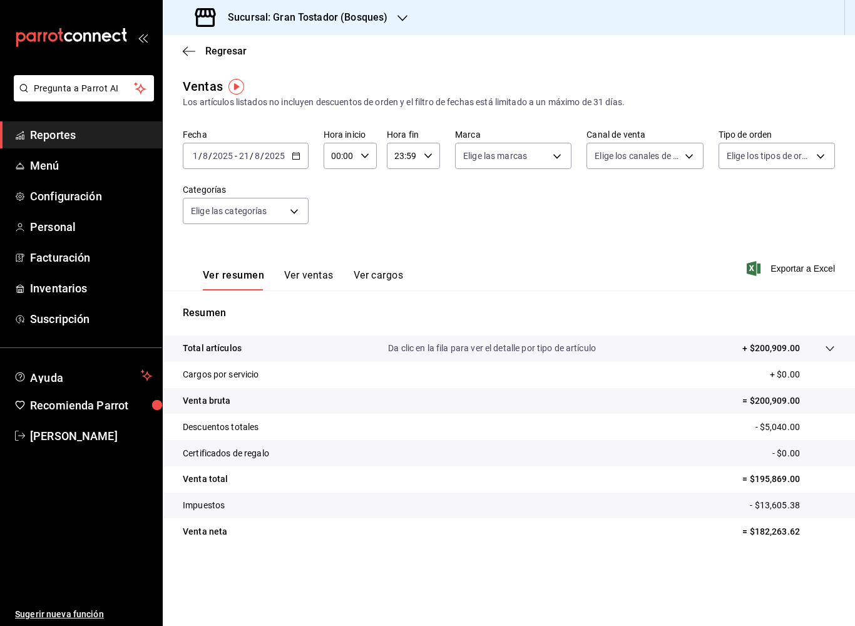
click at [322, 267] on div "Ver resumen Ver ventas Ver cargos" at bounding box center [293, 272] width 220 height 36
click at [315, 284] on button "Ver ventas" at bounding box center [308, 279] width 49 height 21
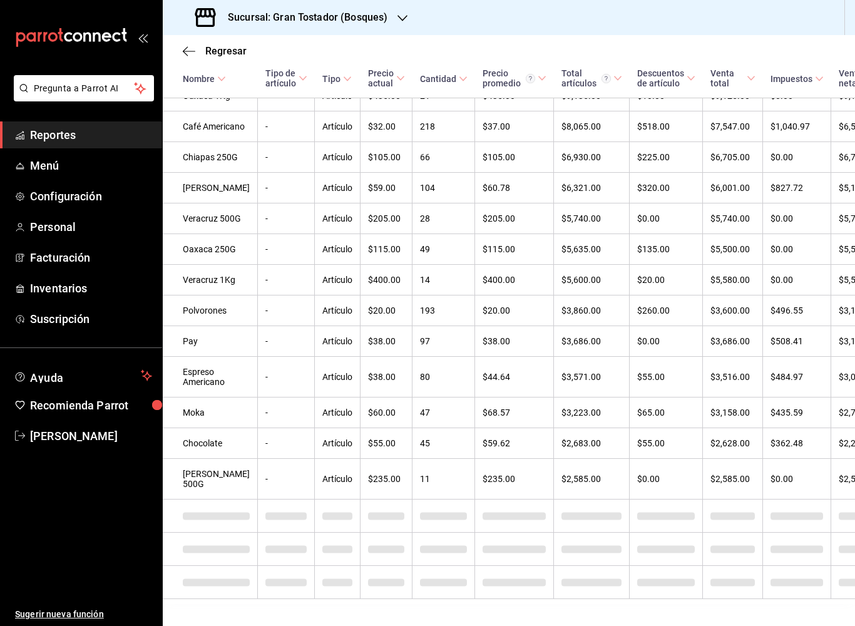
scroll to position [488, 0]
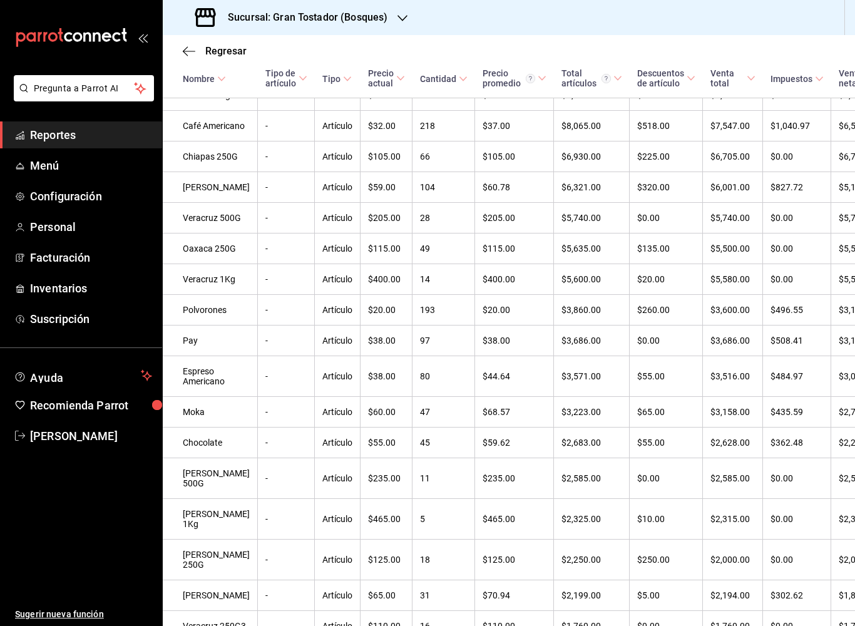
click at [380, 16] on h3 "Sucursal: Gran Tostador (Bosques)" at bounding box center [303, 17] width 170 height 15
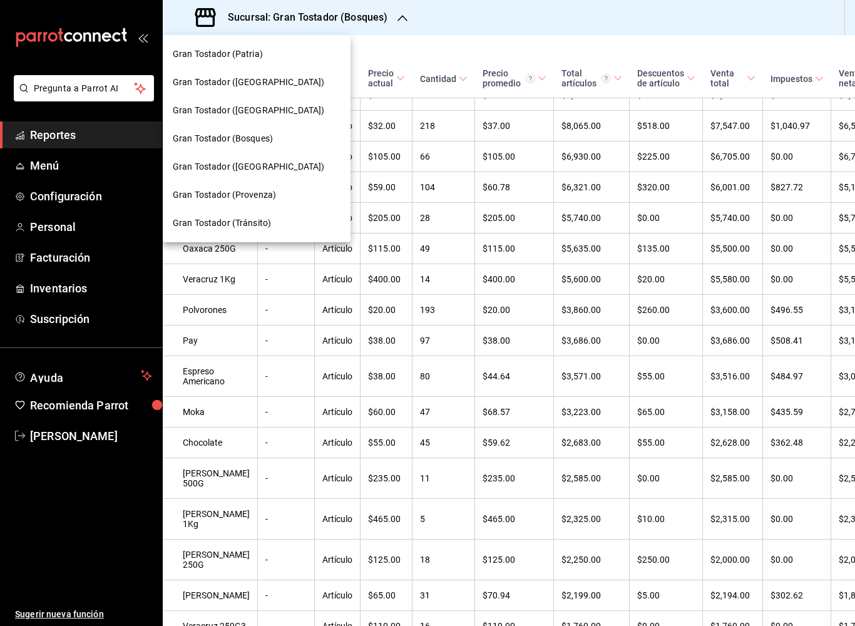
click at [268, 159] on div "Gran Tostador ([GEOGRAPHIC_DATA])" at bounding box center [257, 167] width 188 height 28
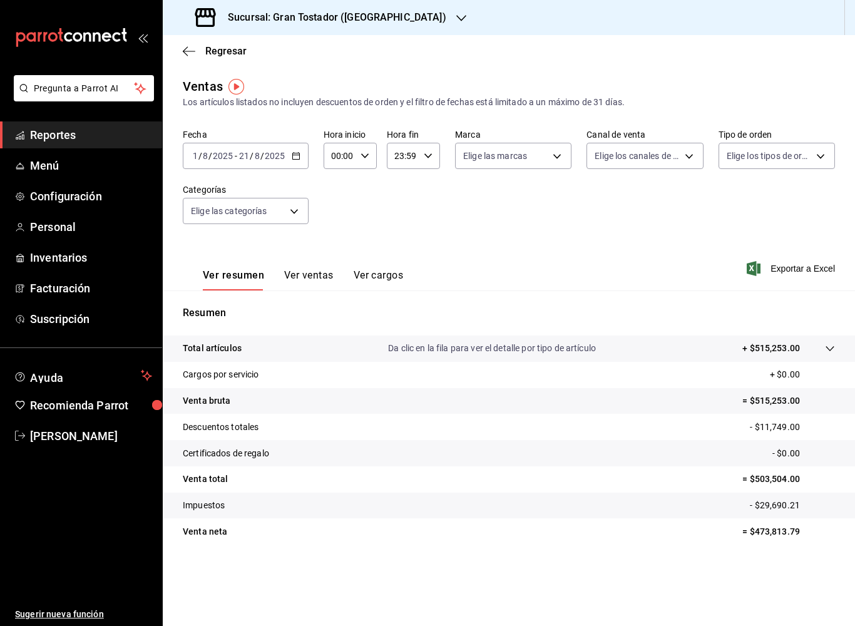
click at [315, 277] on button "Ver ventas" at bounding box center [308, 279] width 49 height 21
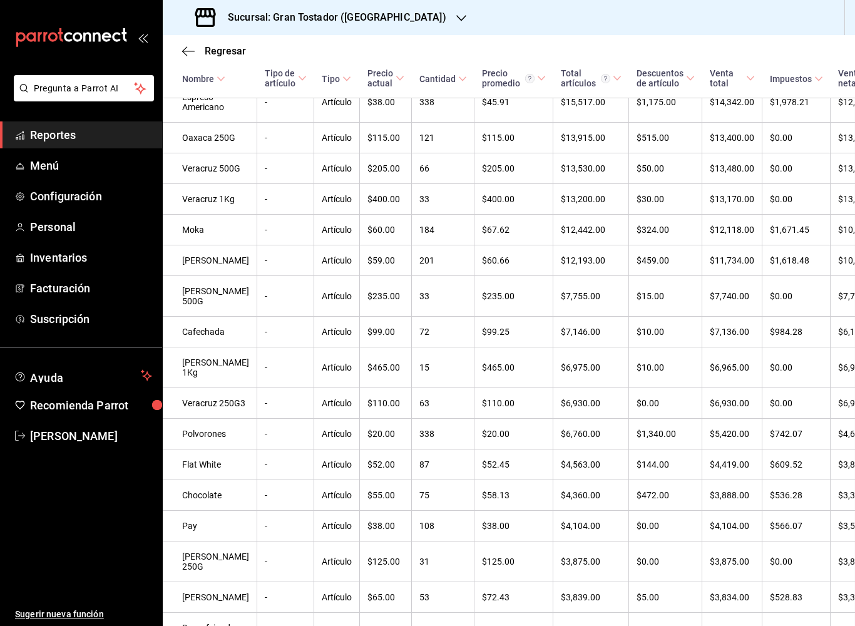
scroll to position [577, 1]
click at [397, 18] on div "Sucursal: Gran Tostador ([GEOGRAPHIC_DATA])" at bounding box center [322, 17] width 298 height 35
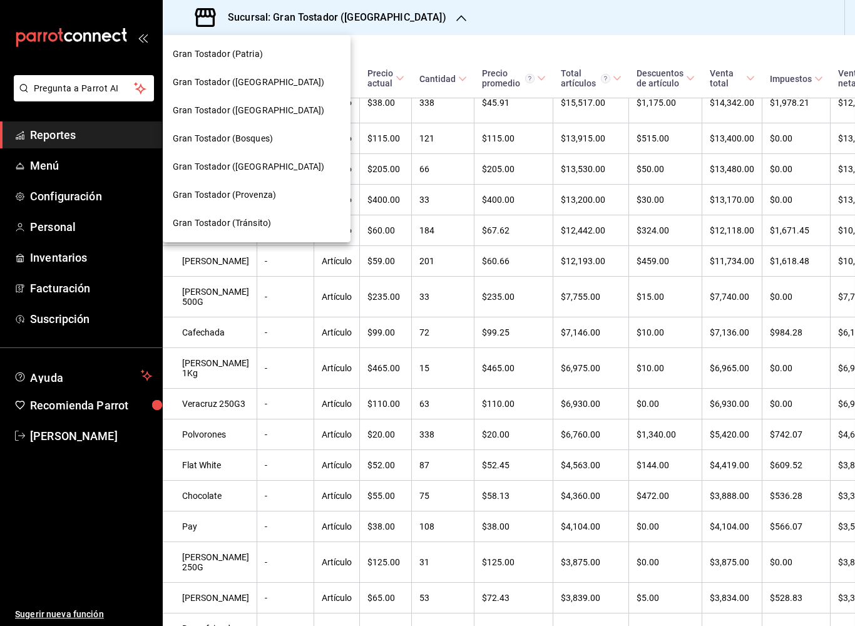
click at [262, 192] on span "Gran Tostador (Provenza)" at bounding box center [224, 194] width 103 height 13
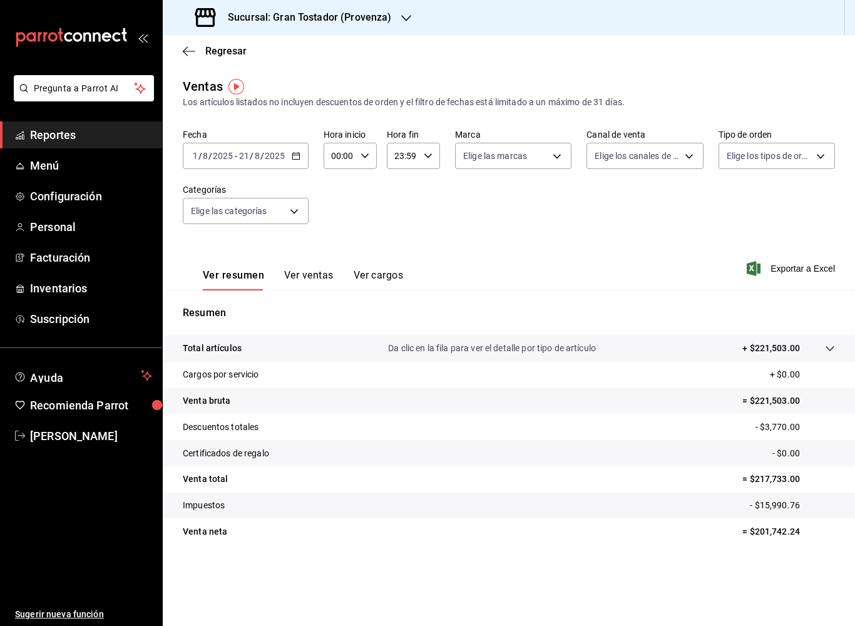
click at [318, 282] on button "Ver ventas" at bounding box center [308, 279] width 49 height 21
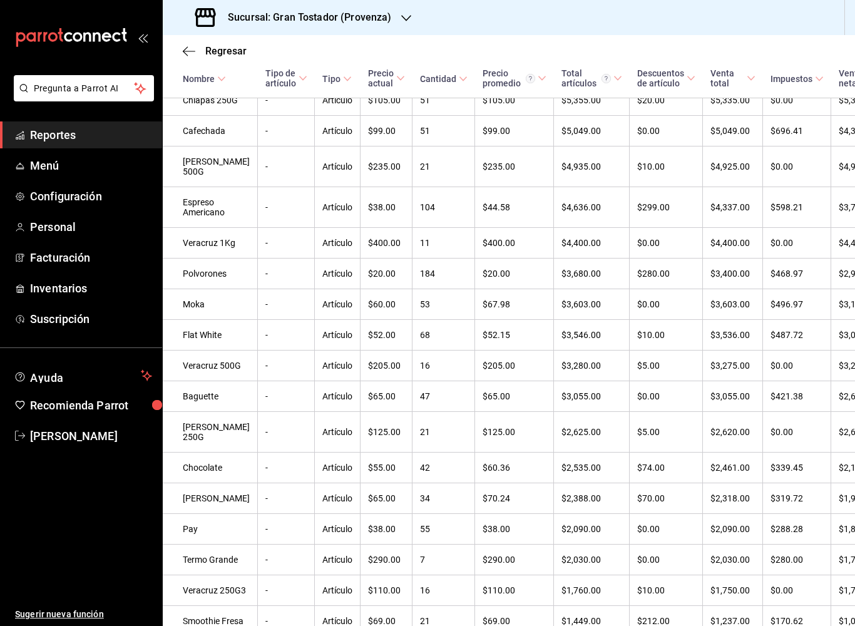
scroll to position [604, 0]
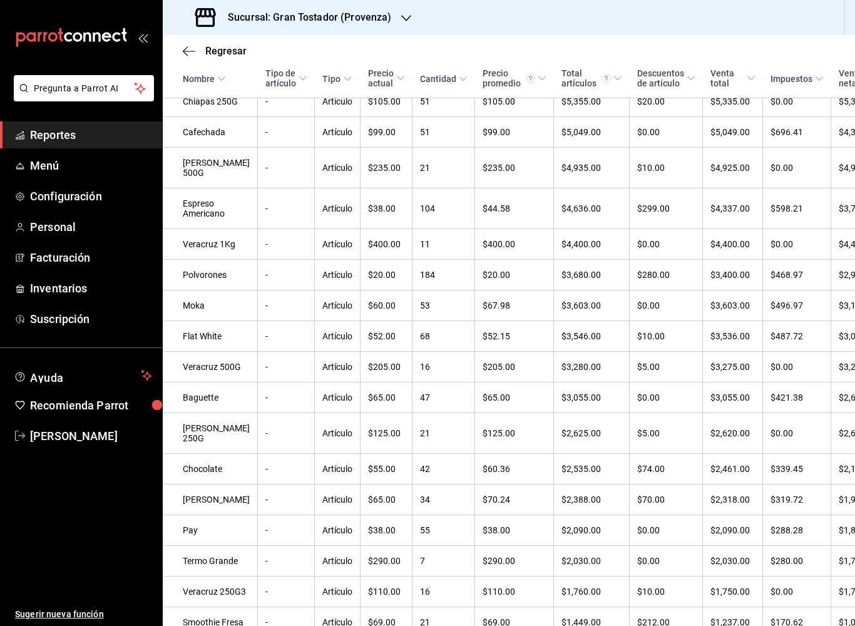
click at [390, 24] on div "Sucursal: Gran Tostador (Provenza)" at bounding box center [294, 17] width 243 height 35
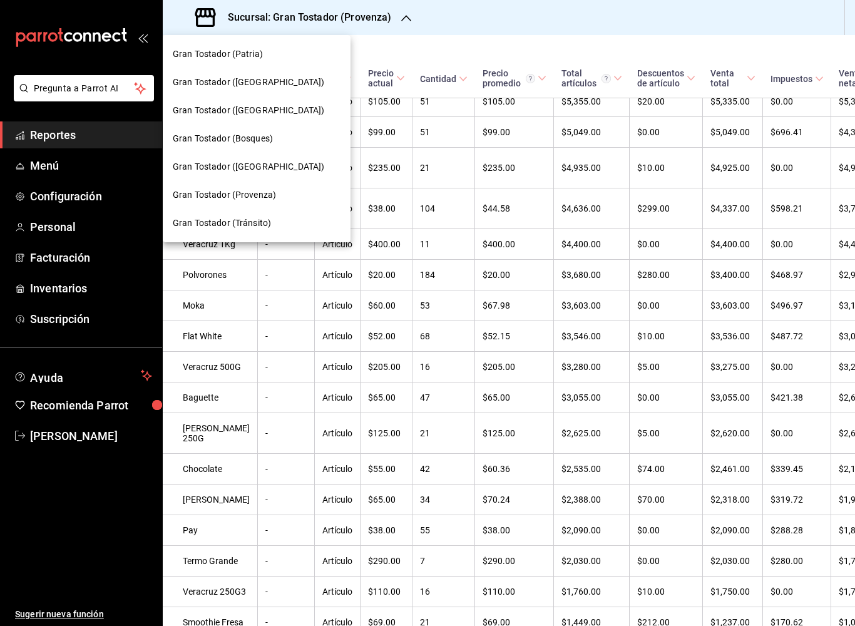
click at [262, 228] on span "Gran Tostador (Tránsito)" at bounding box center [222, 222] width 98 height 13
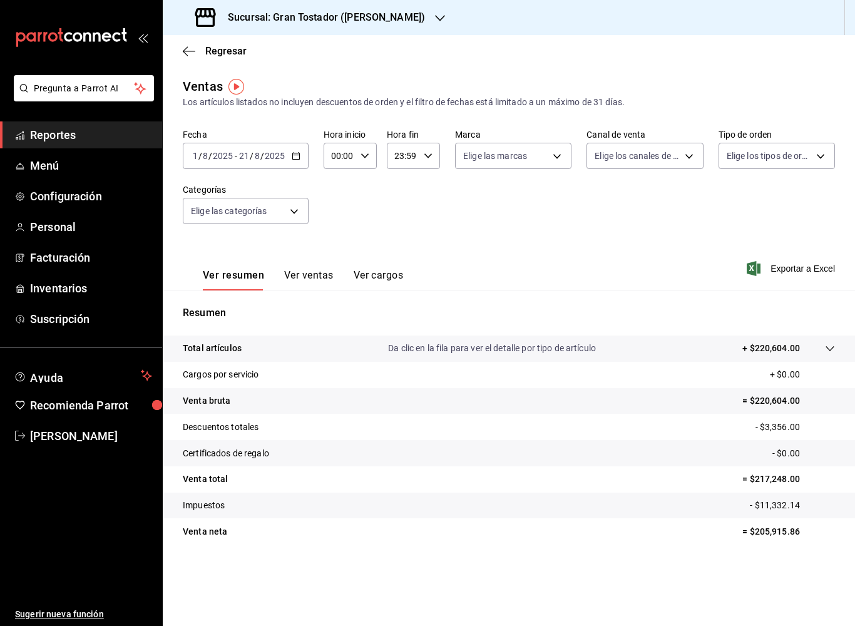
click at [319, 279] on button "Ver ventas" at bounding box center [308, 279] width 49 height 21
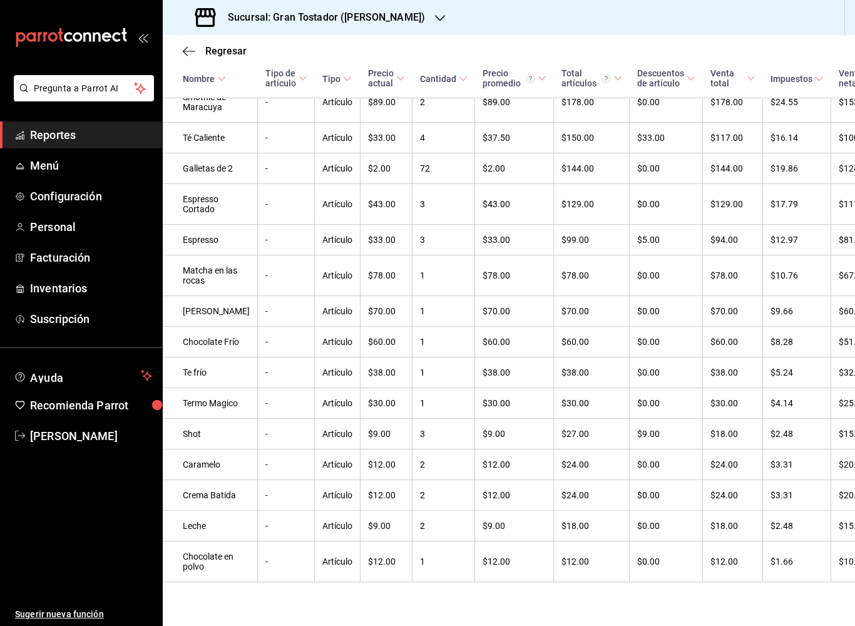
scroll to position [1966, 0]
